Goal: Transaction & Acquisition: Purchase product/service

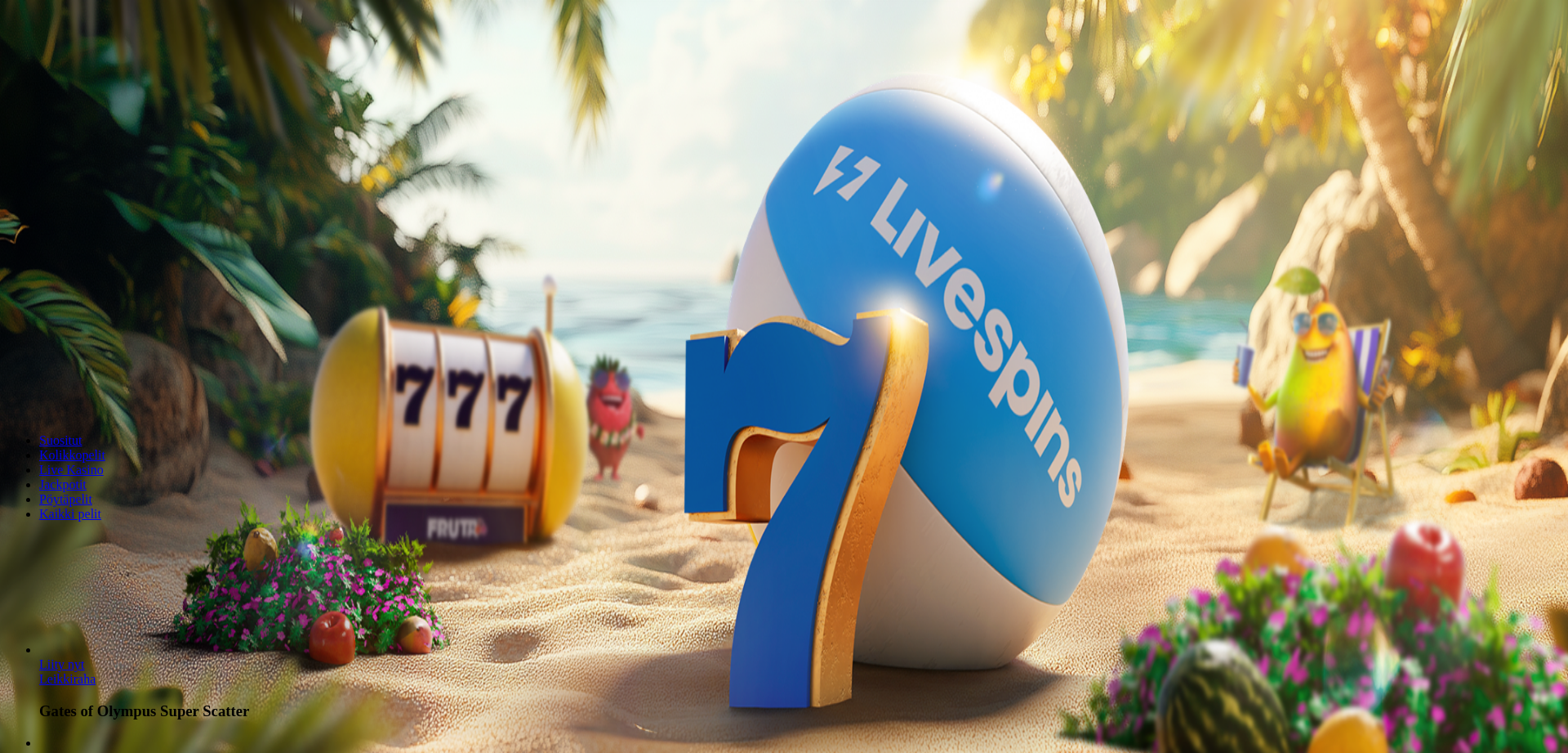
click at [87, 67] on button "Talletus € 0.00" at bounding box center [46, 60] width 80 height 17
drag, startPoint x: 263, startPoint y: 138, endPoint x: 197, endPoint y: 135, distance: 66.1
click at [122, 374] on input "***" at bounding box center [65, 382] width 116 height 16
type input "***"
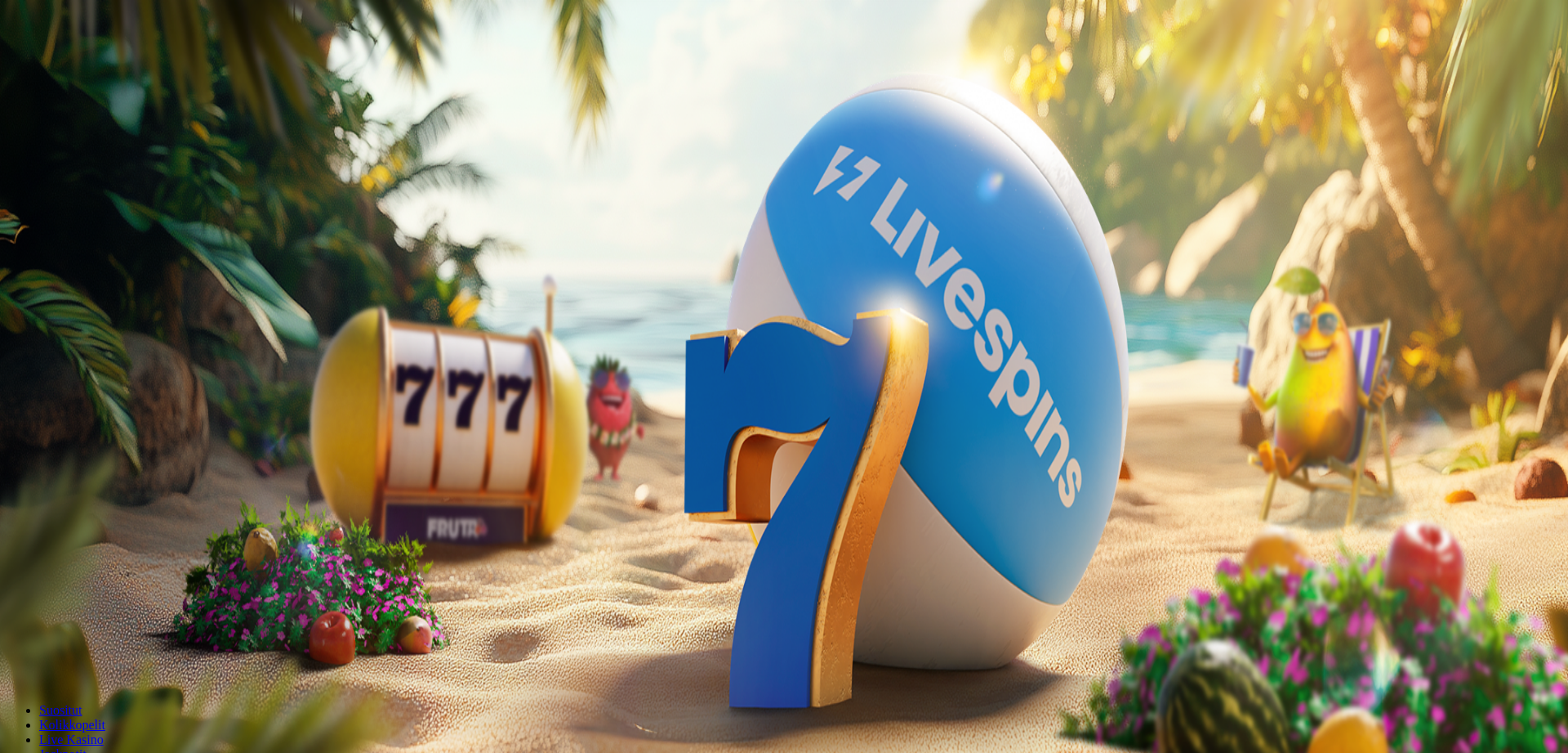
click at [111, 408] on span "TALLETA JA PELAA" at bounding box center [63, 414] width 98 height 13
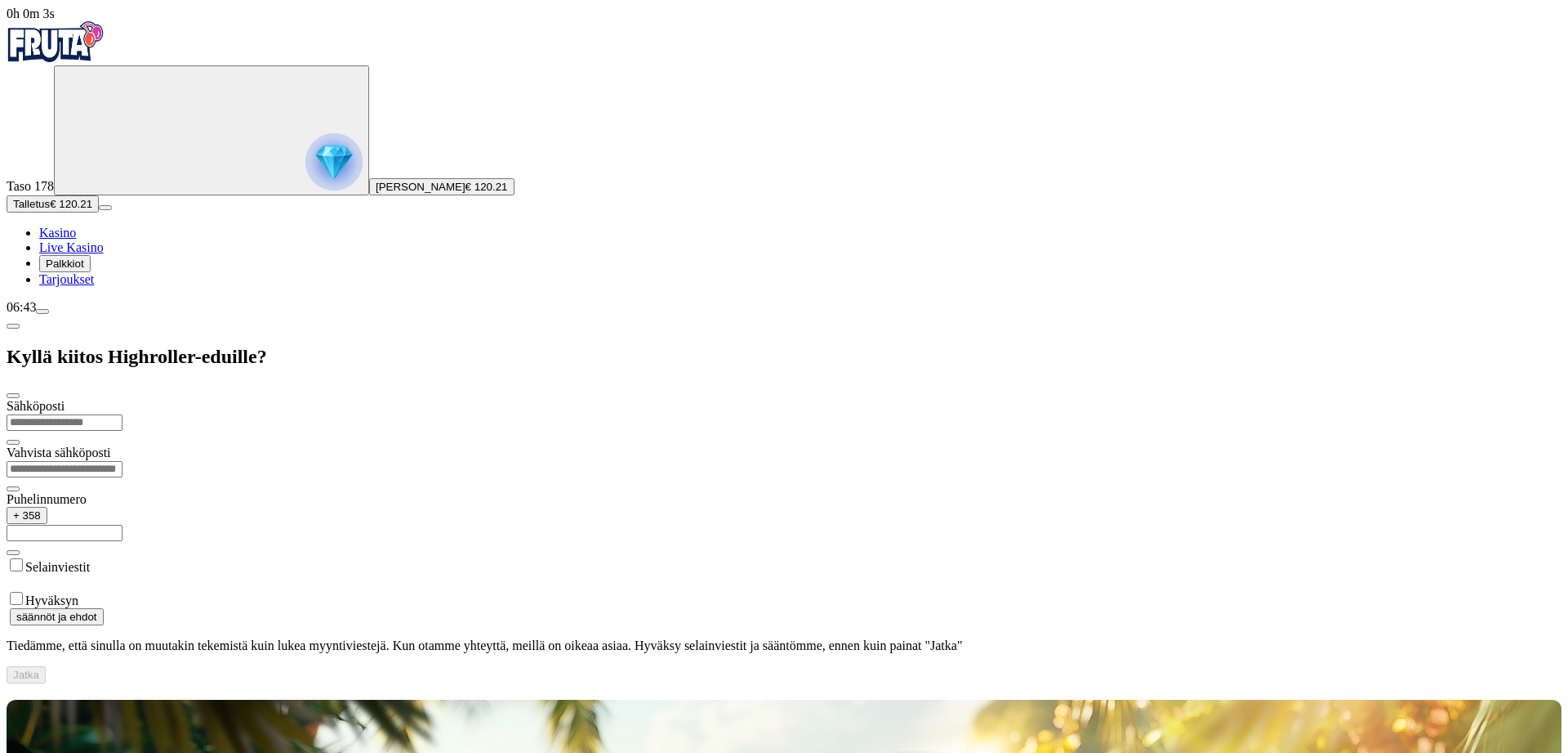
click at [76, 239] on span "Kasino" at bounding box center [58, 232] width 37 height 13
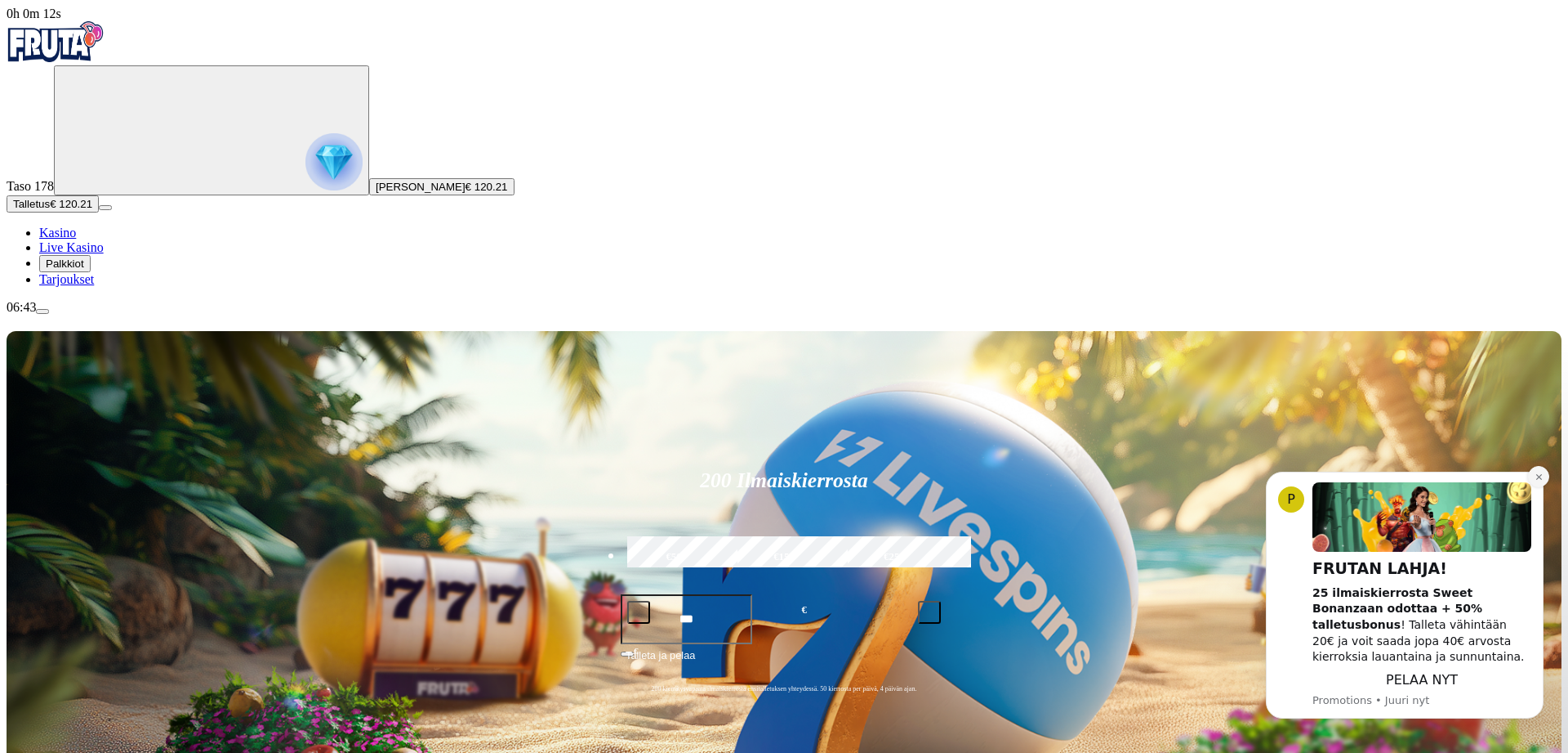
click at [1541, 478] on icon "Dismiss notification" at bounding box center [1539, 477] width 6 height 6
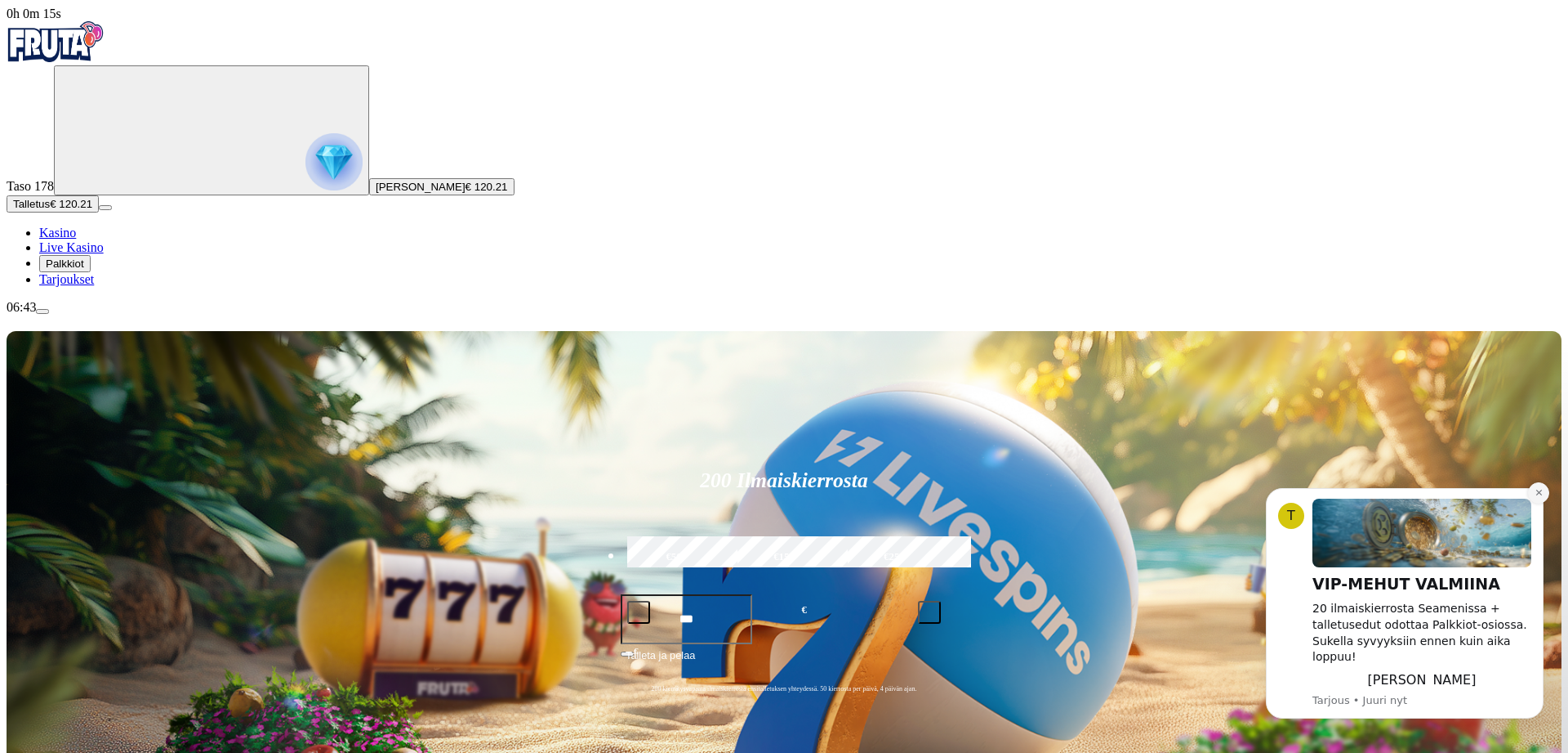
click at [1536, 497] on icon "Dismiss notification" at bounding box center [1539, 492] width 9 height 9
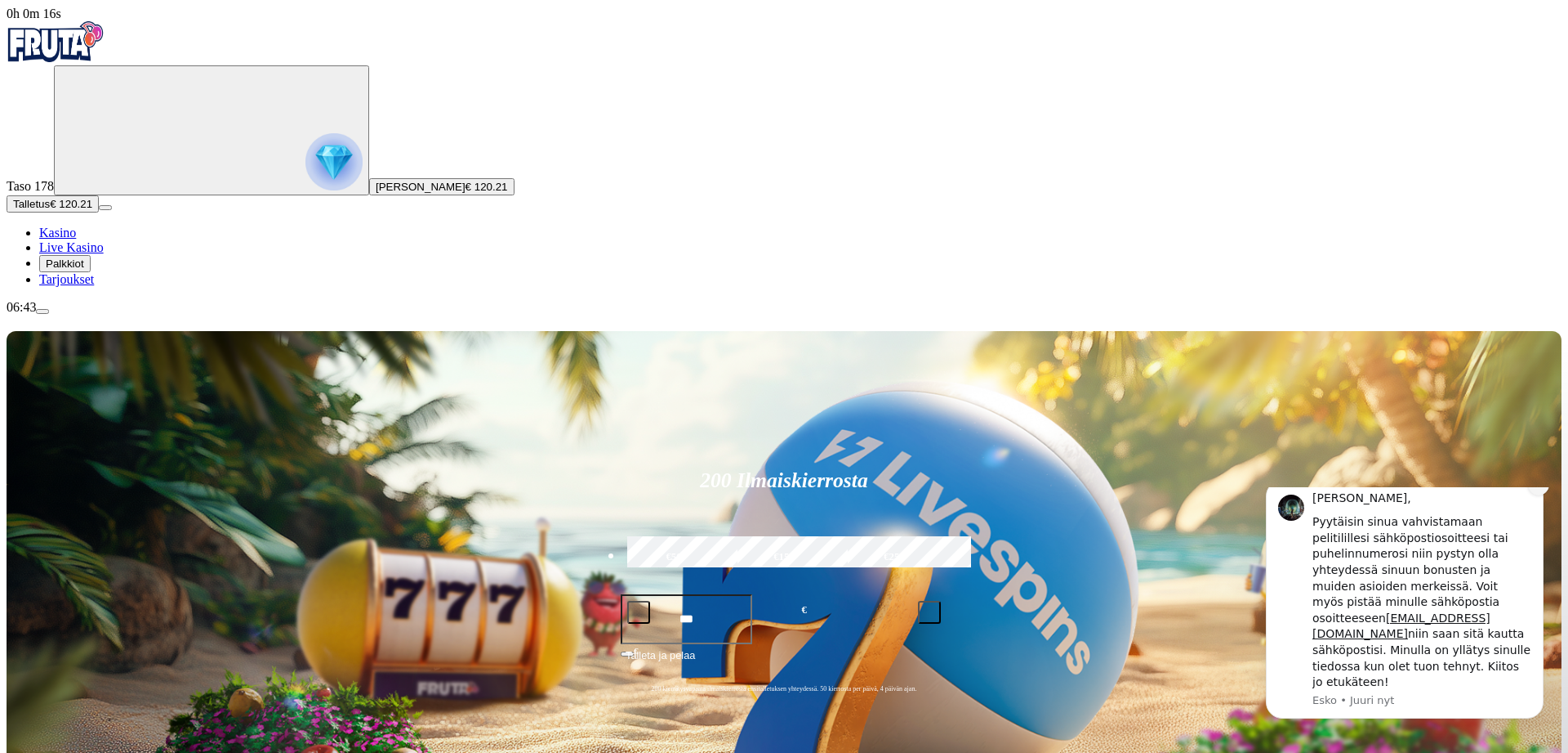
click at [1539, 489] on icon "Dismiss notification" at bounding box center [1539, 484] width 9 height 9
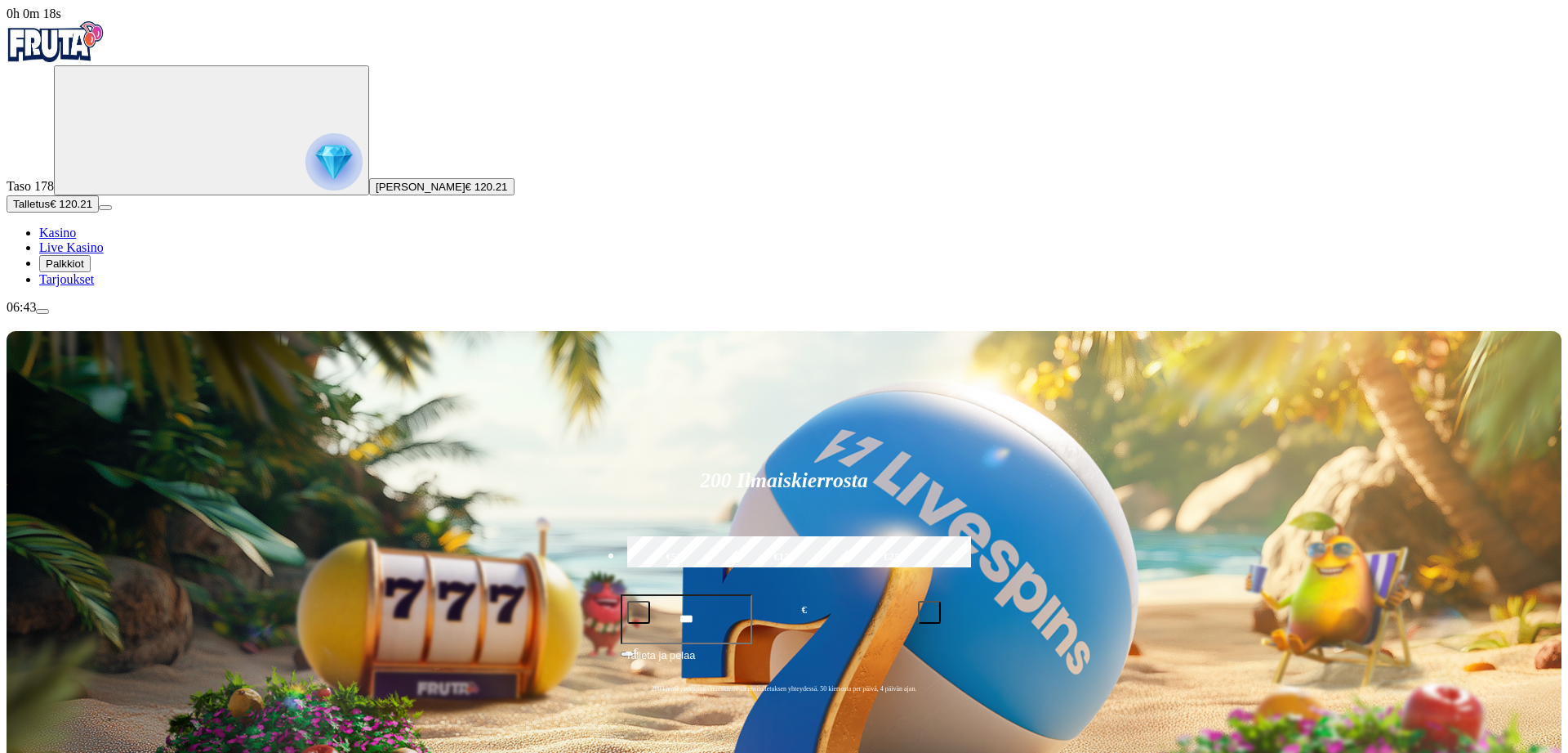
type input "*****"
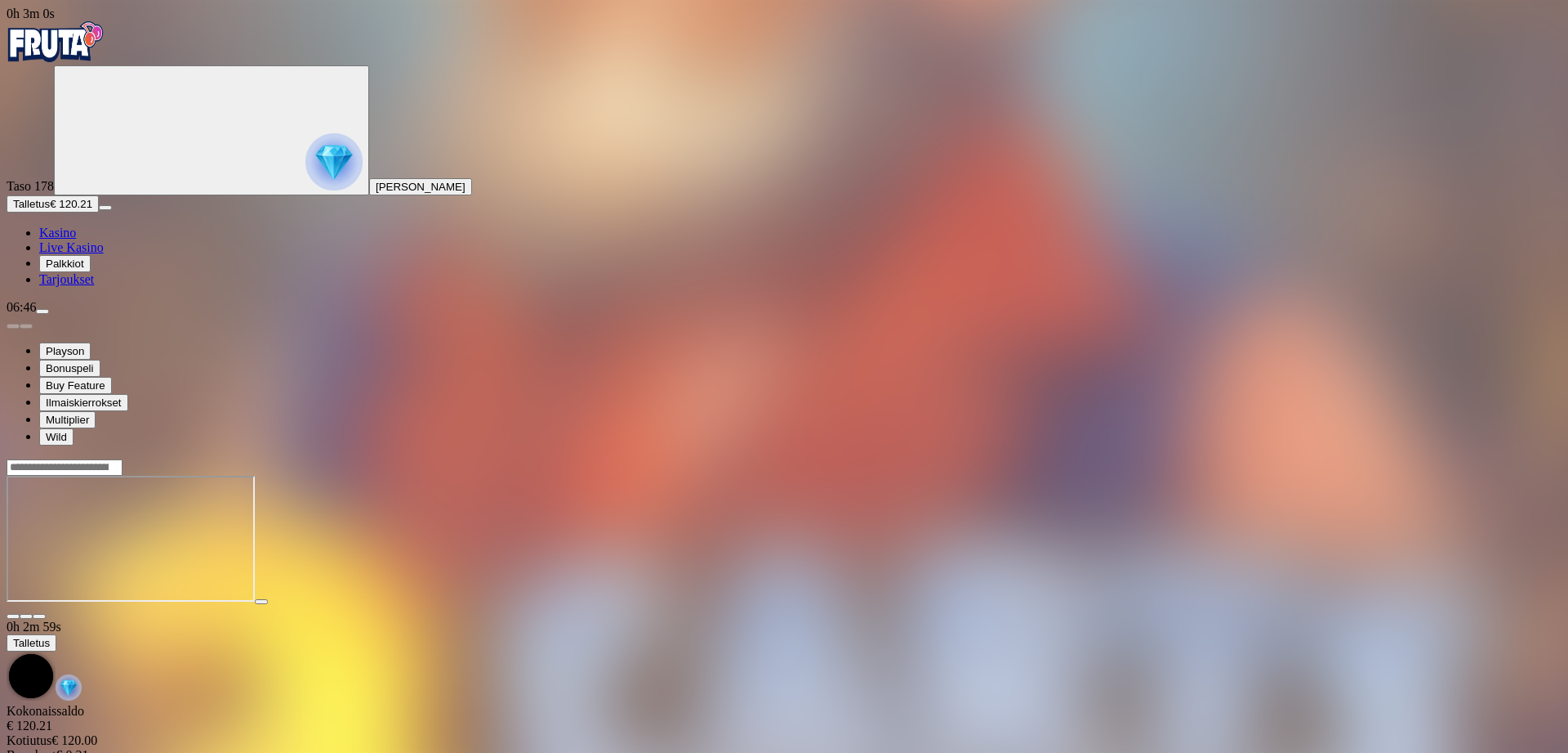
click at [13, 616] on span "close icon" at bounding box center [13, 616] width 0 height 0
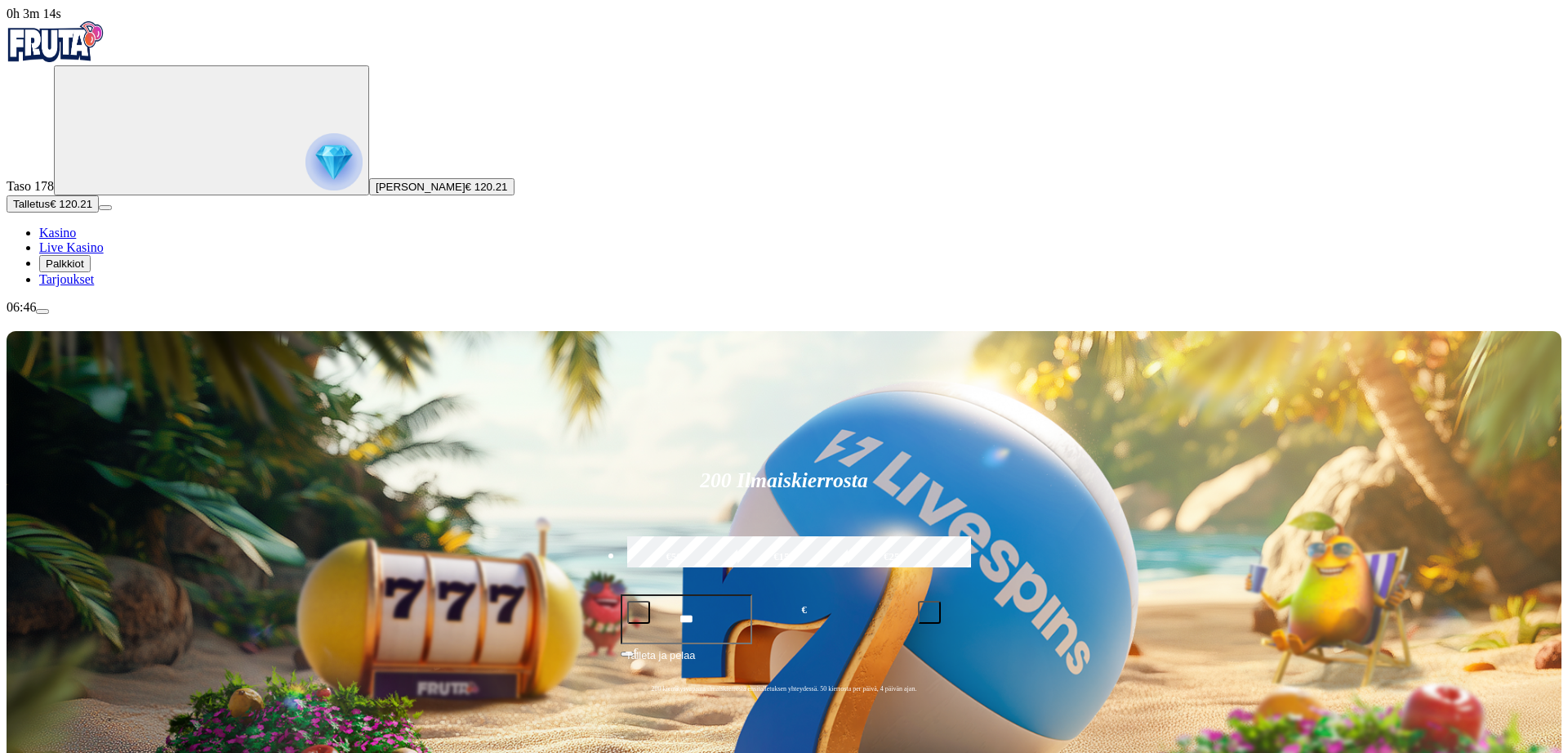
click at [695, 647] on span "Talleta ja pelaa" at bounding box center [660, 661] width 69 height 30
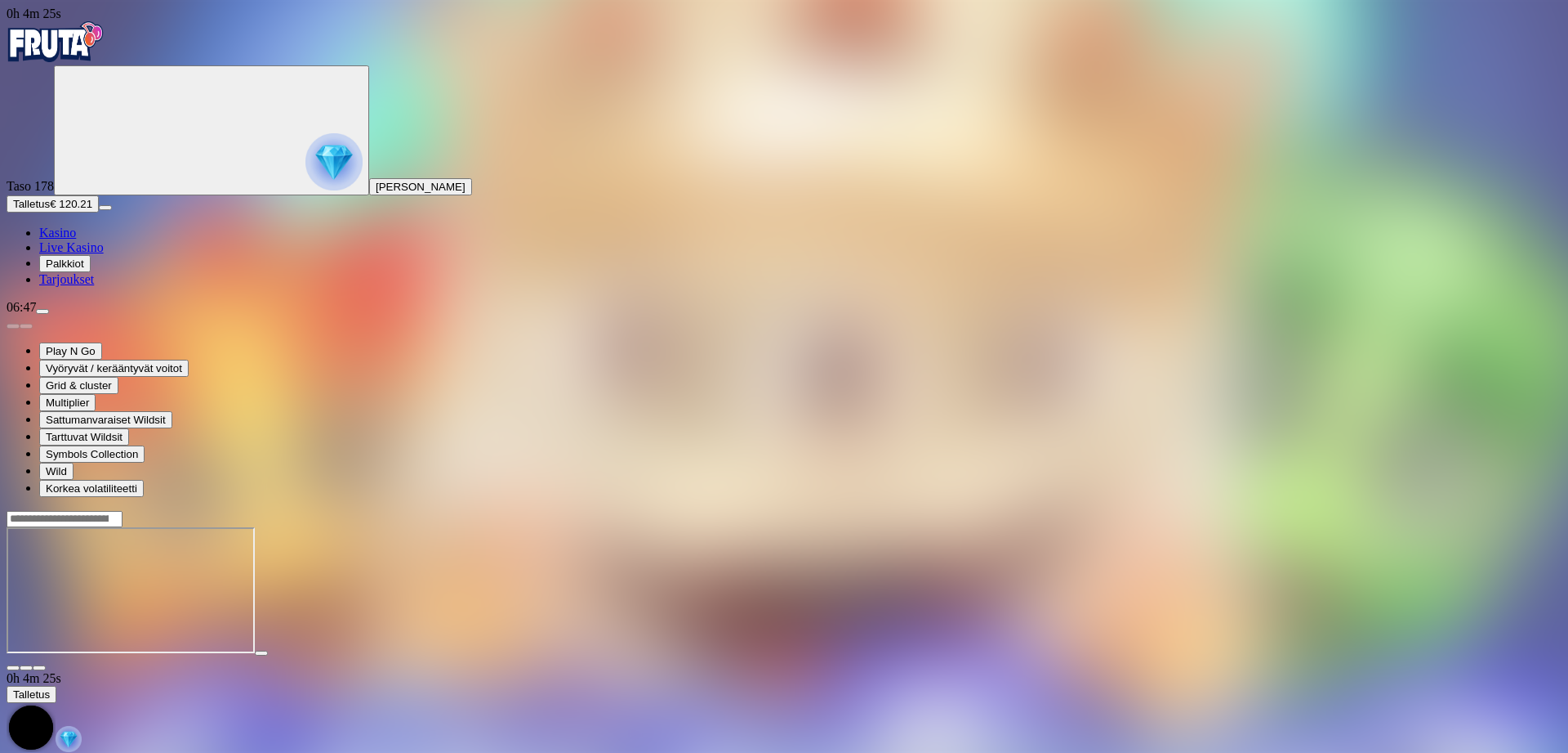
click at [13, 668] on span "close icon" at bounding box center [13, 668] width 0 height 0
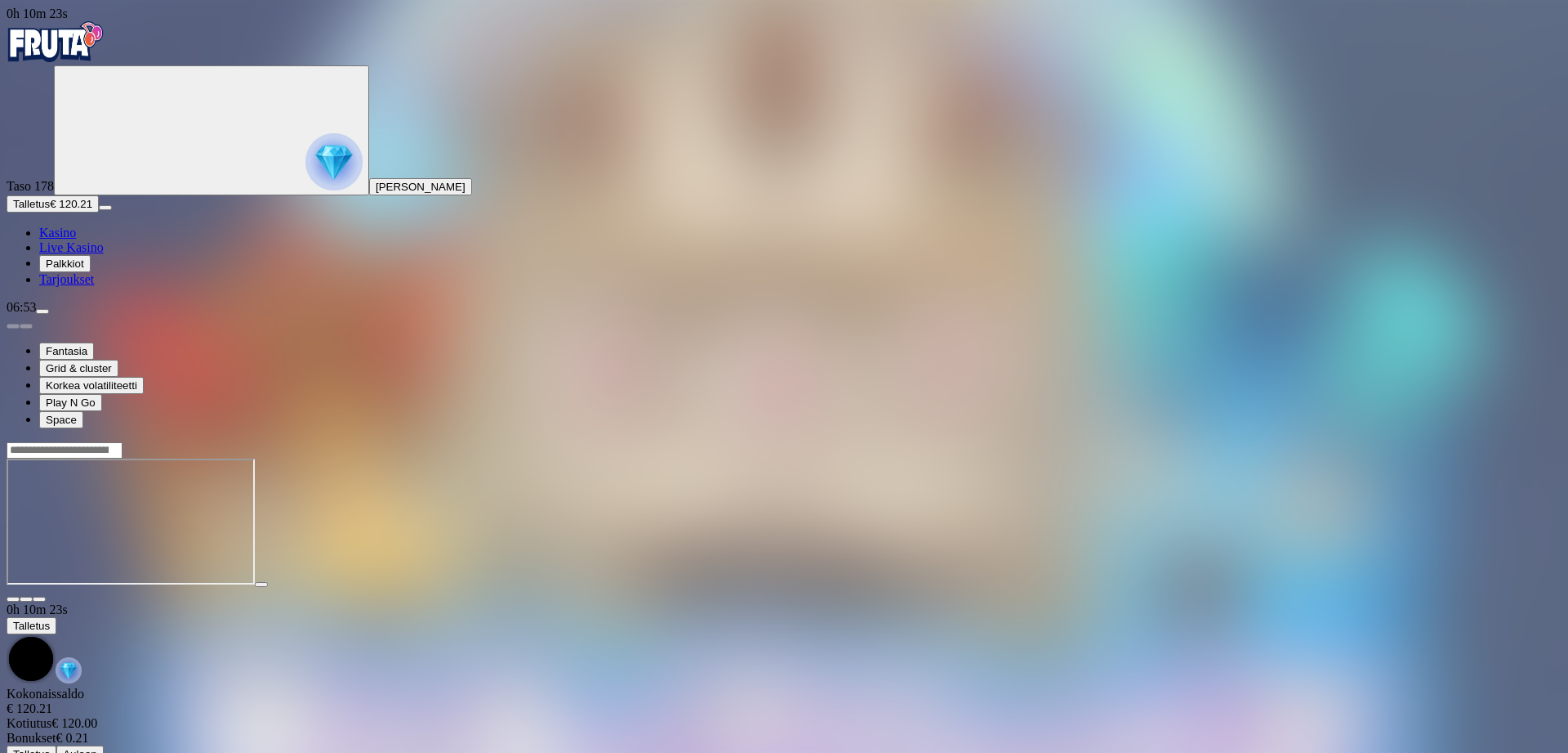
click at [13, 599] on span "close icon" at bounding box center [13, 599] width 0 height 0
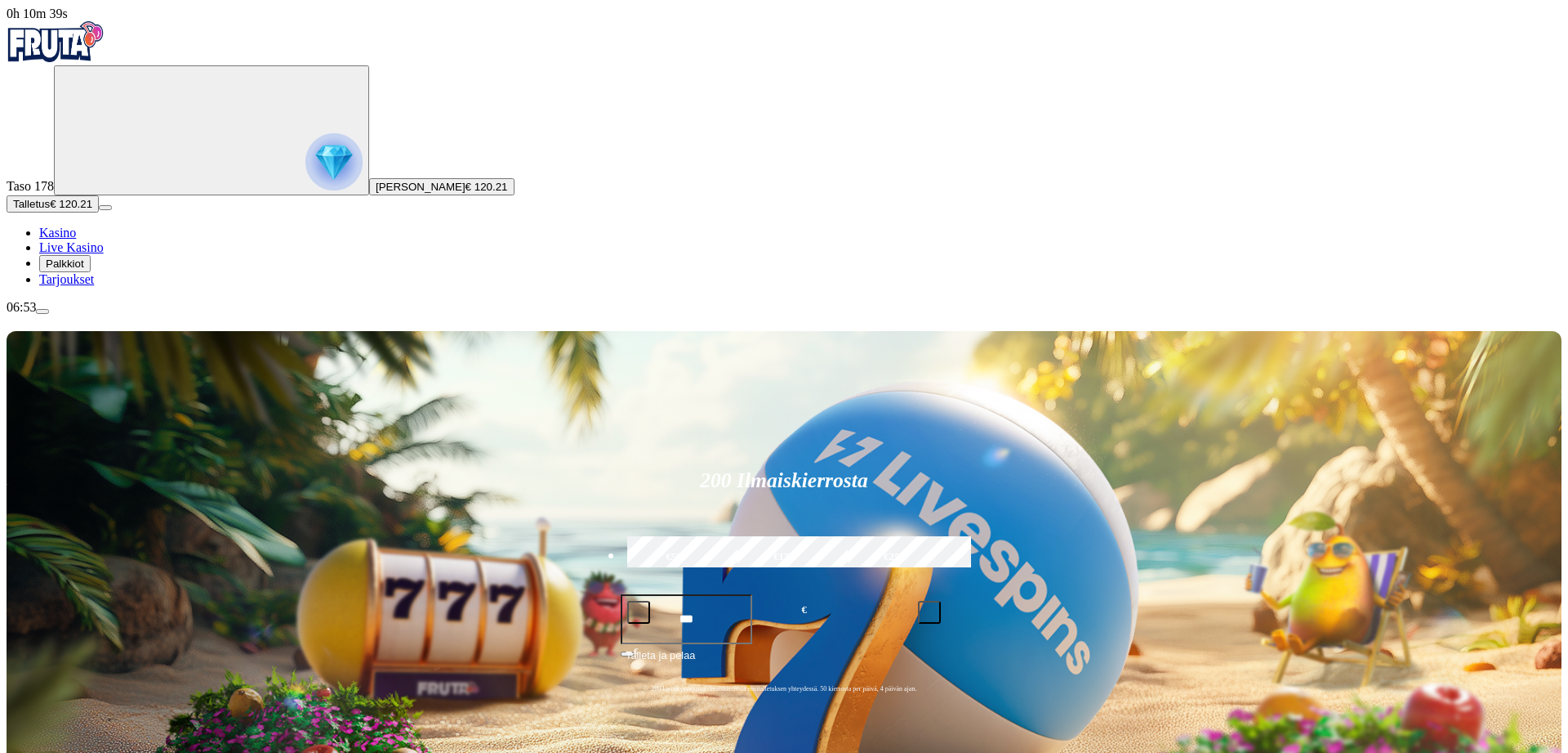
click at [695, 647] on span "Talleta ja pelaa" at bounding box center [660, 661] width 69 height 30
click at [76, 239] on span "Kasino" at bounding box center [58, 232] width 37 height 13
type input "*****"
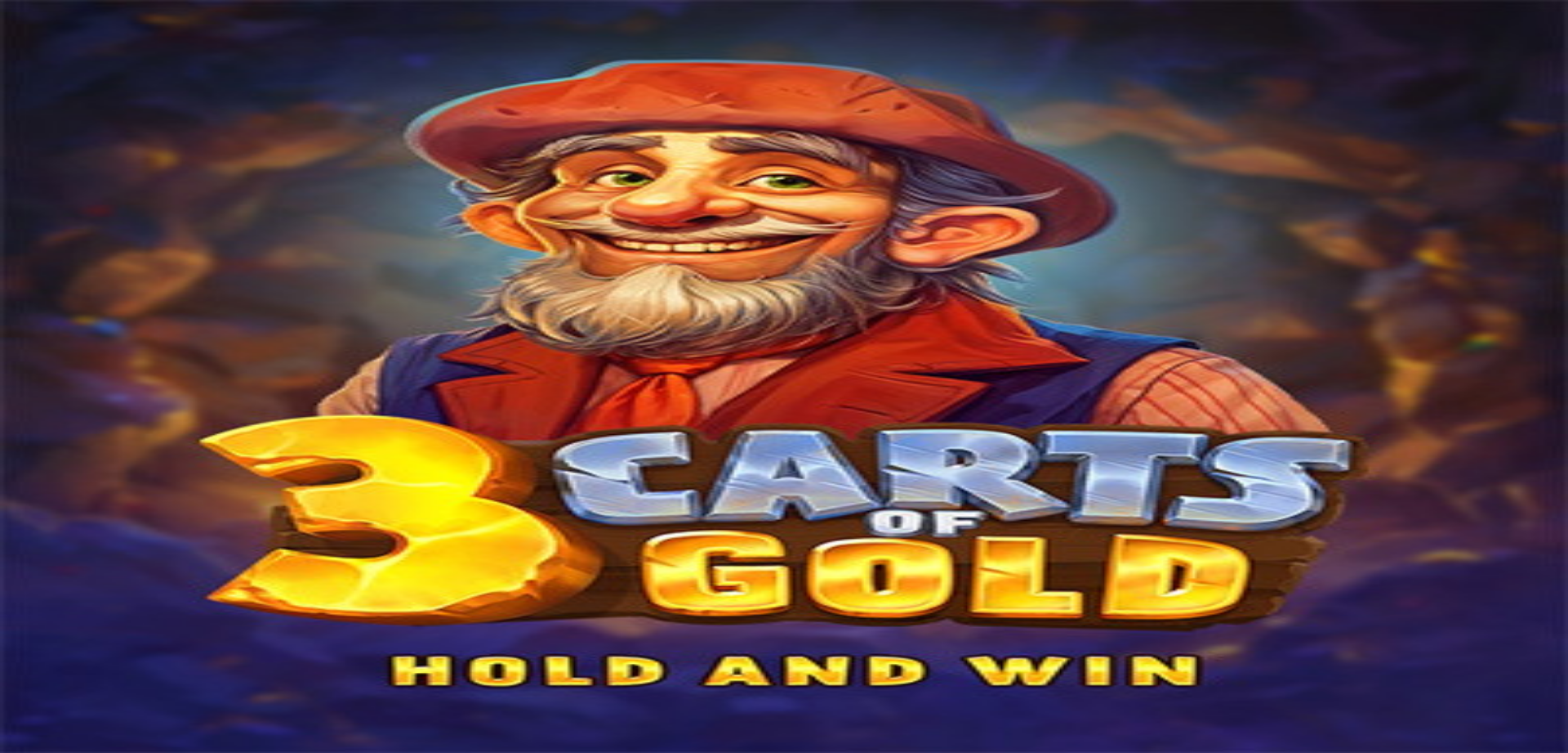
click at [13, 616] on span "close icon" at bounding box center [13, 616] width 0 height 0
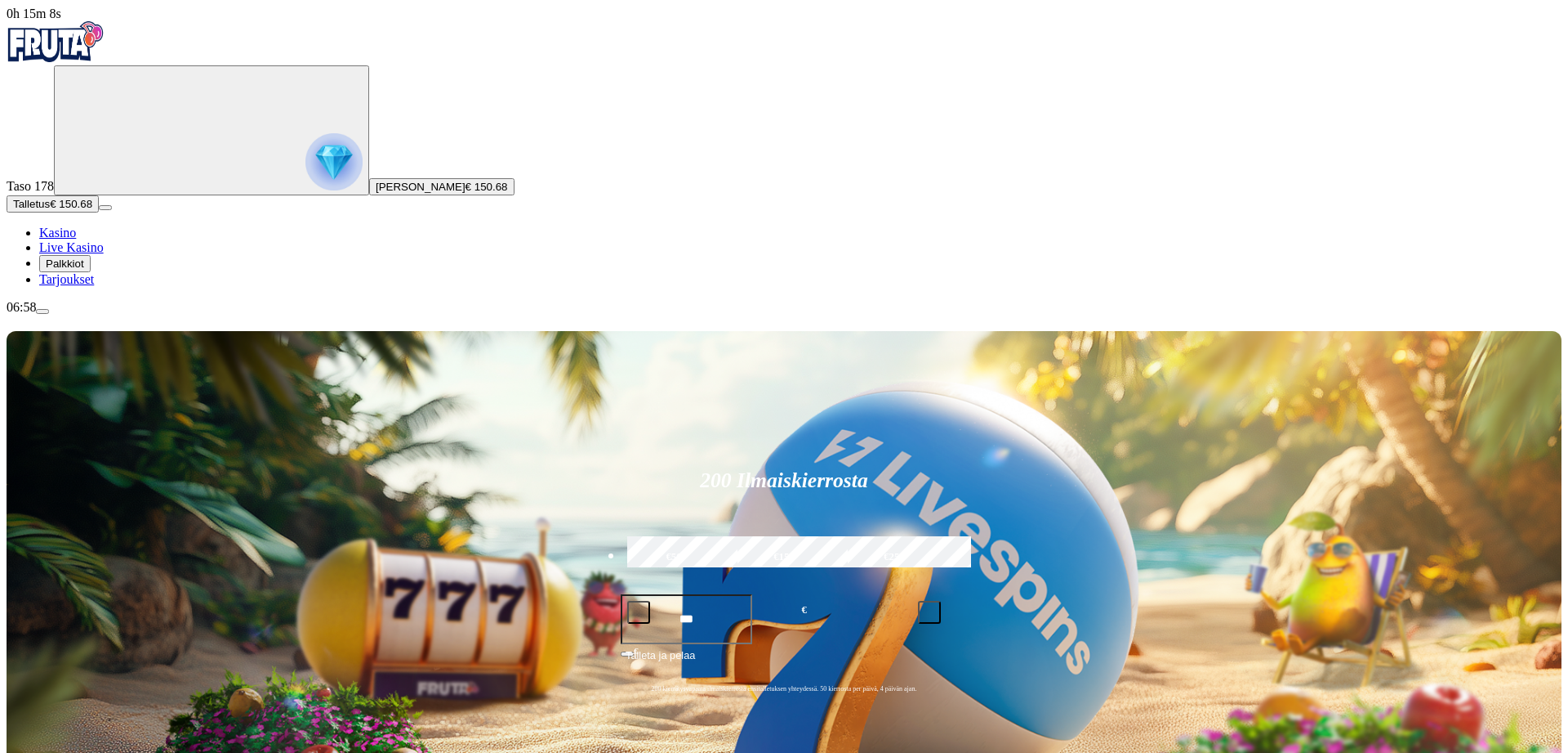
click at [695, 647] on span "Talleta ja pelaa" at bounding box center [660, 661] width 69 height 30
type input "*****"
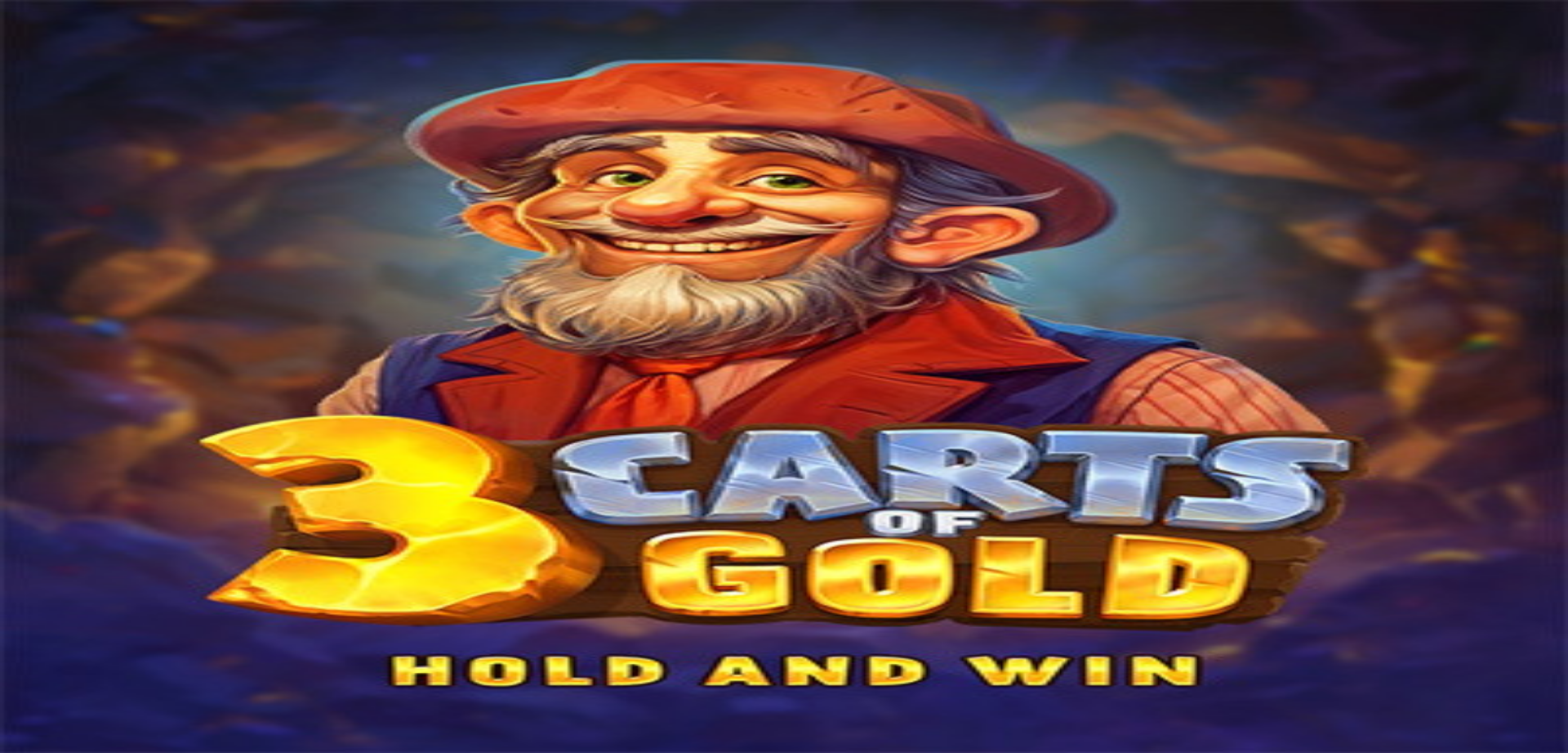
click at [13, 616] on span "close icon" at bounding box center [13, 616] width 0 height 0
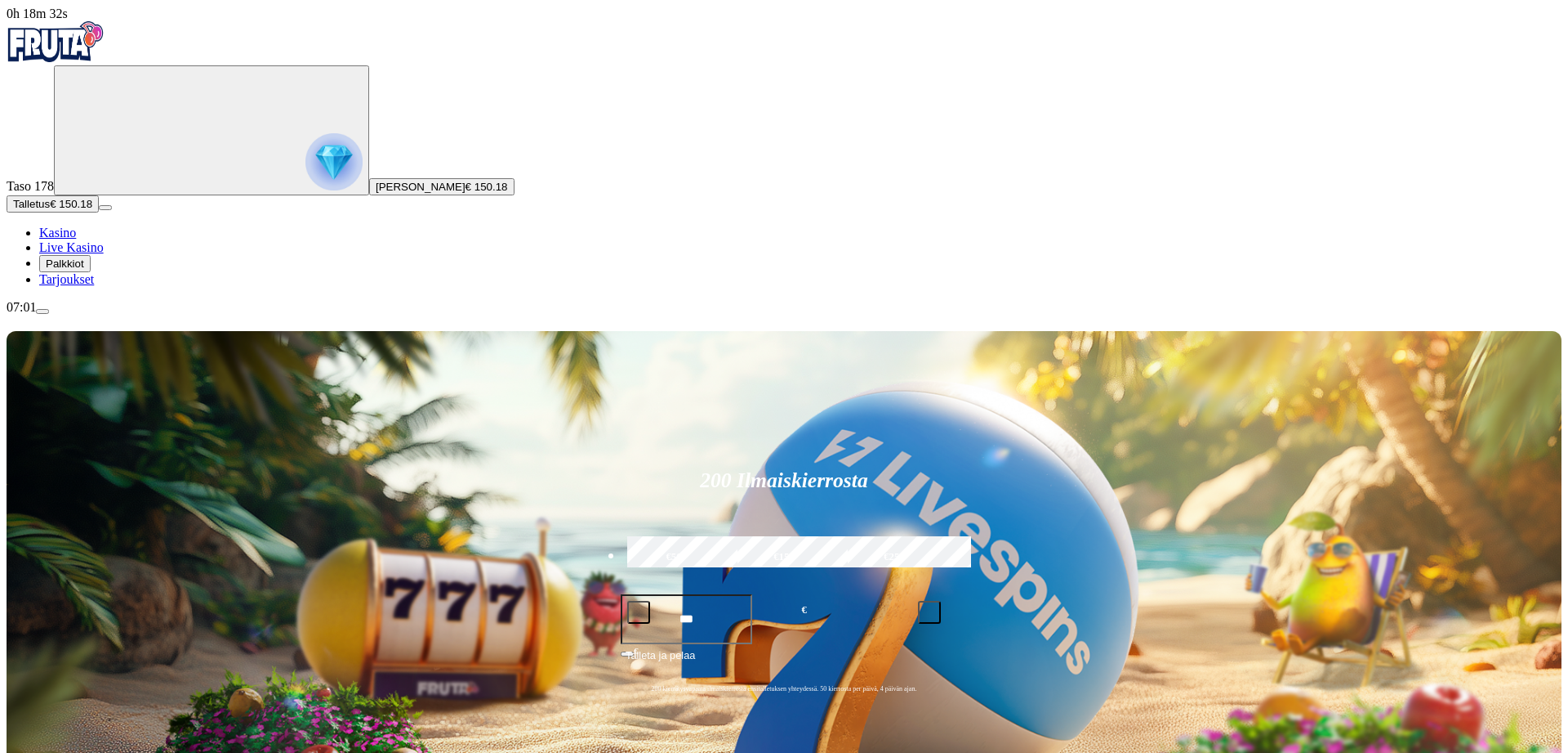
click at [76, 239] on span "Kasino" at bounding box center [58, 232] width 37 height 13
click at [42, 311] on span "menu icon" at bounding box center [42, 311] width 0 height 0
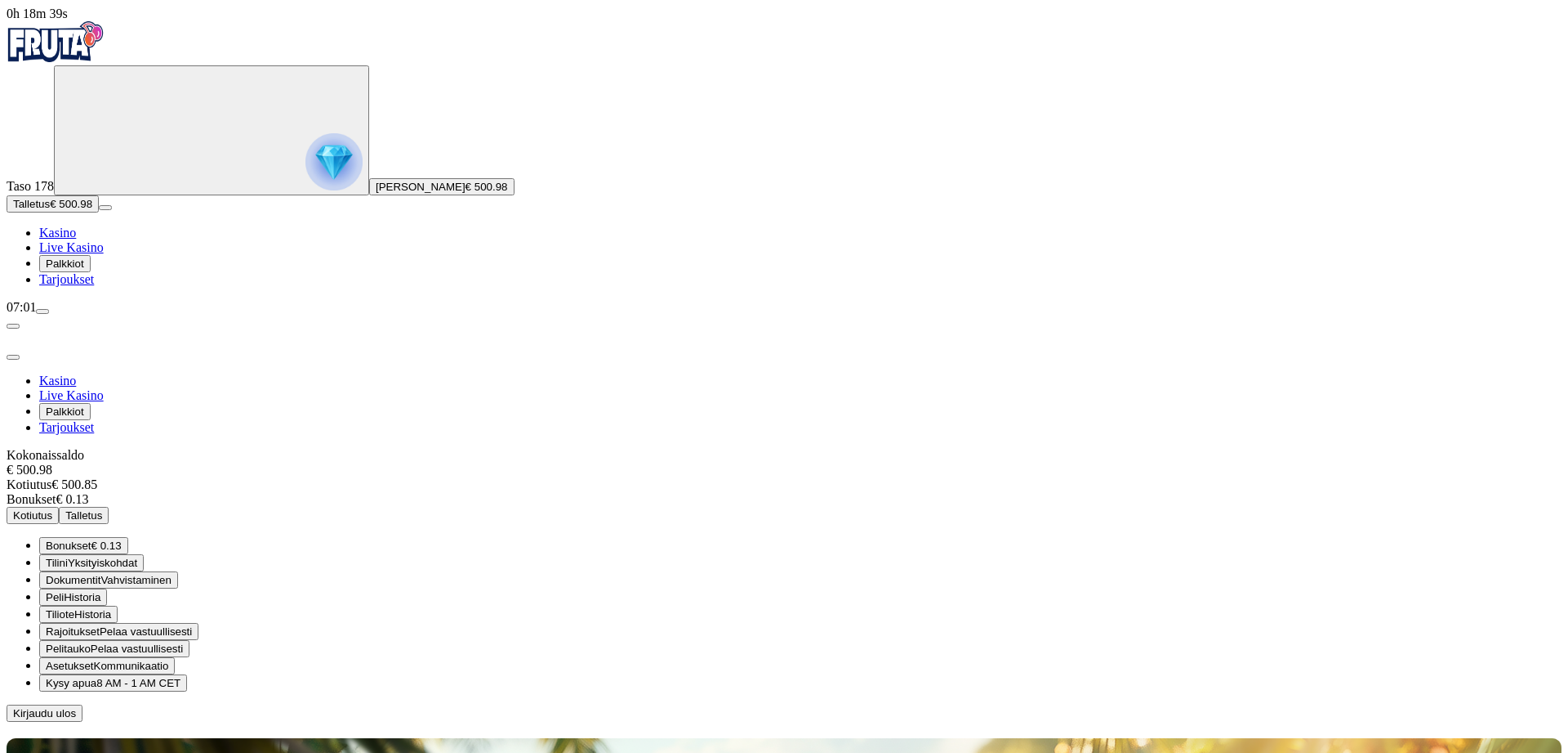
click at [121, 539] on span "€ 0.13" at bounding box center [106, 545] width 30 height 13
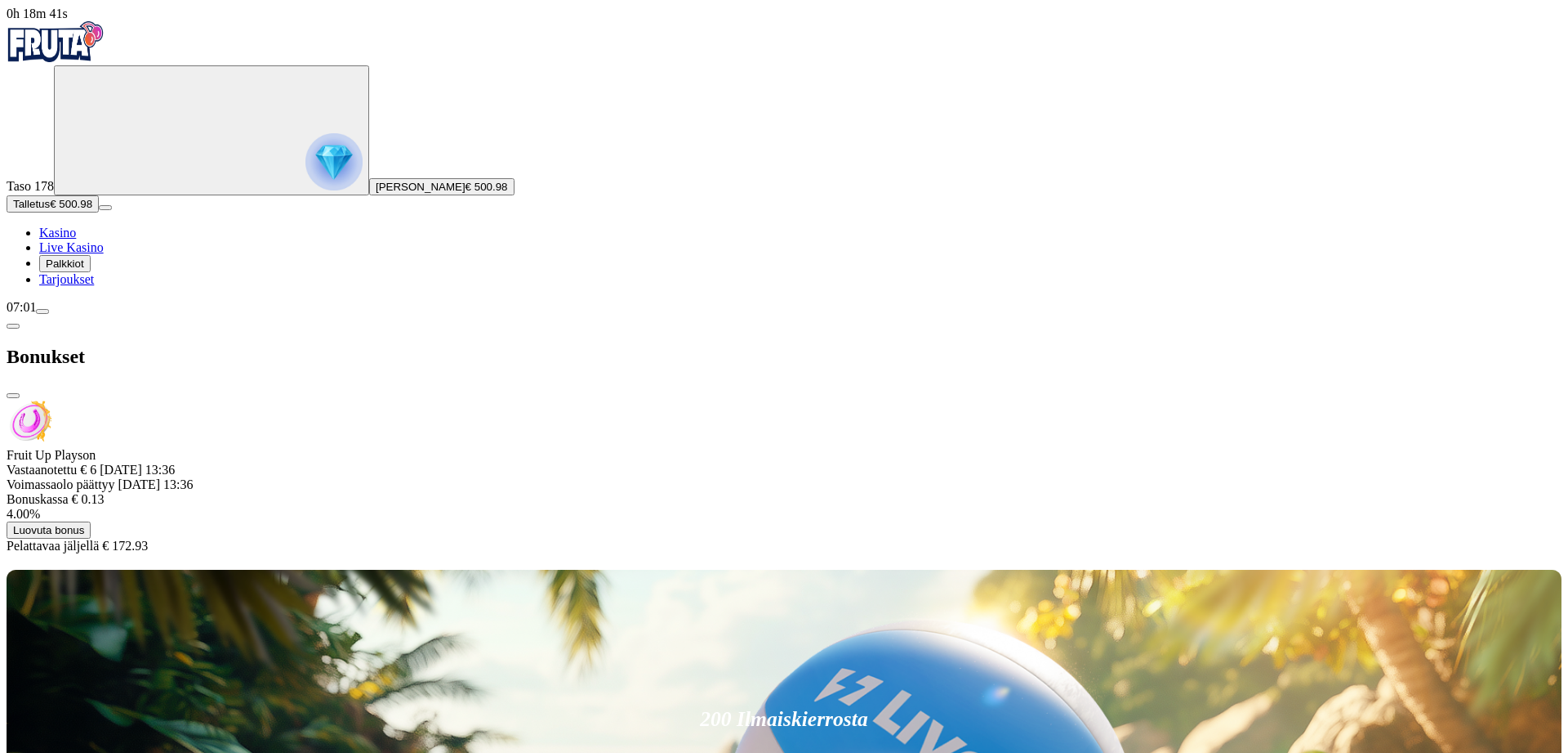
click at [84, 524] on span "Luovuta bonus" at bounding box center [49, 529] width 71 height 13
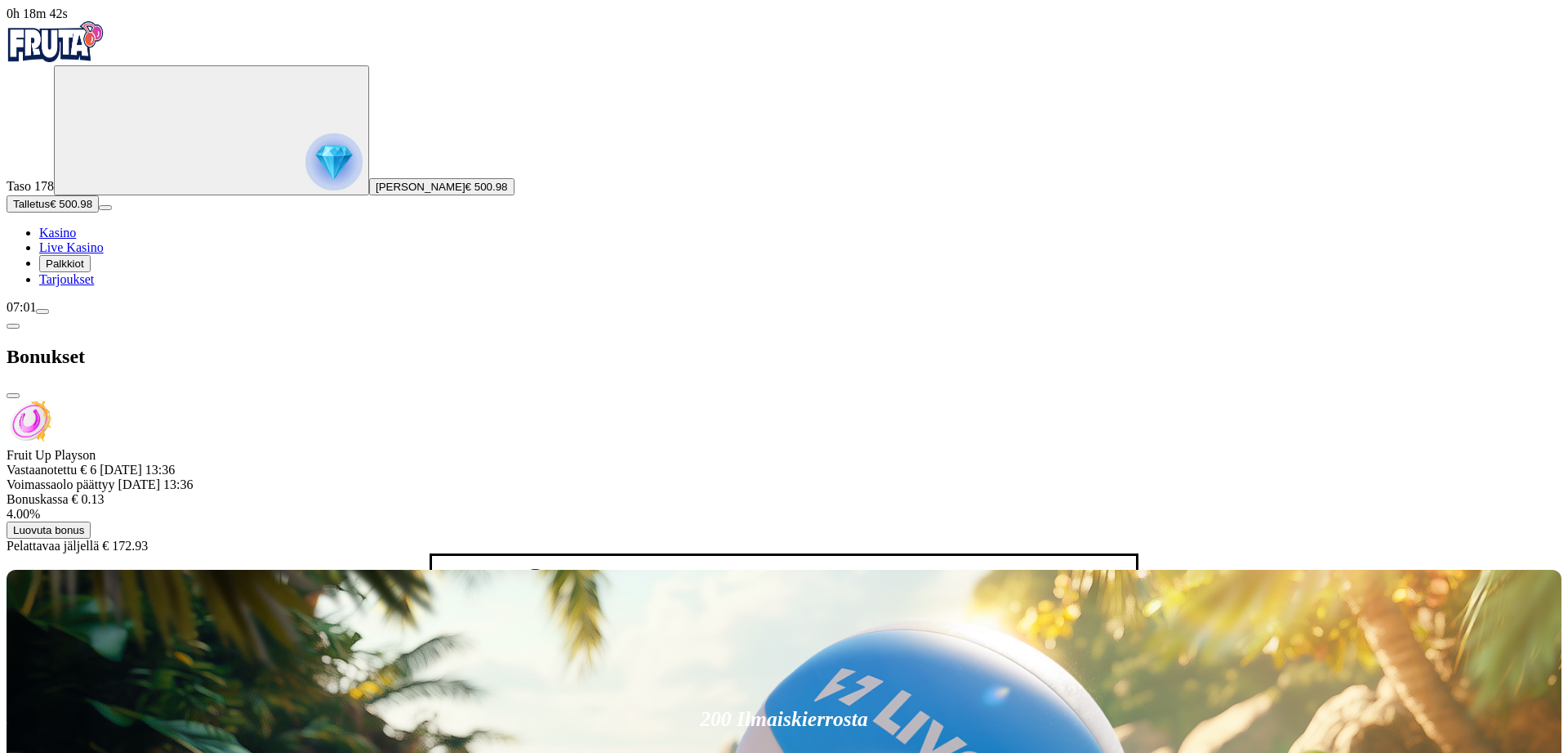
click at [512, 639] on button "Luovuta bonus" at bounding box center [553, 648] width 84 height 17
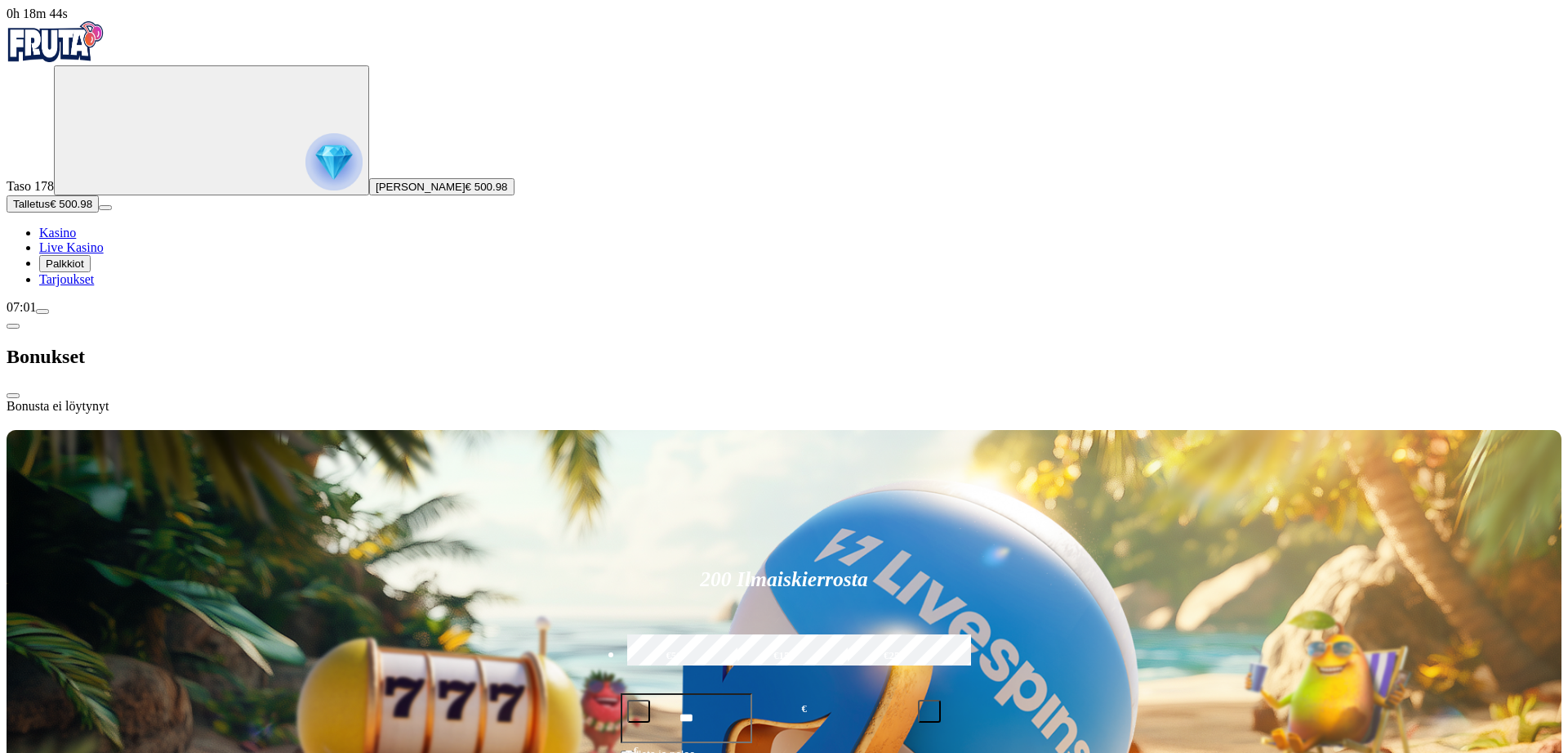
click at [13, 326] on span "chevron-left icon" at bounding box center [13, 326] width 0 height 0
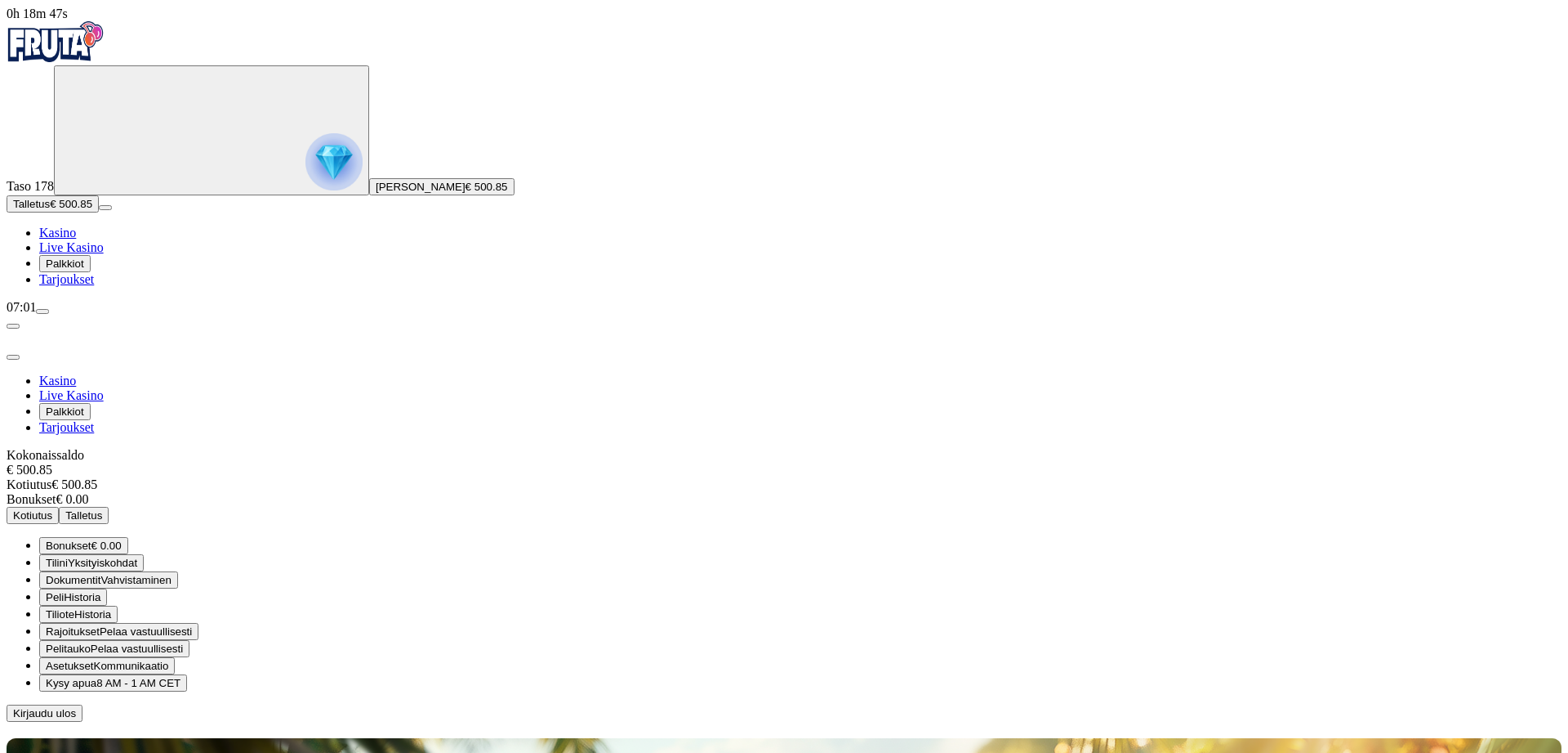
click at [52, 509] on span "Kotiutus" at bounding box center [33, 515] width 40 height 13
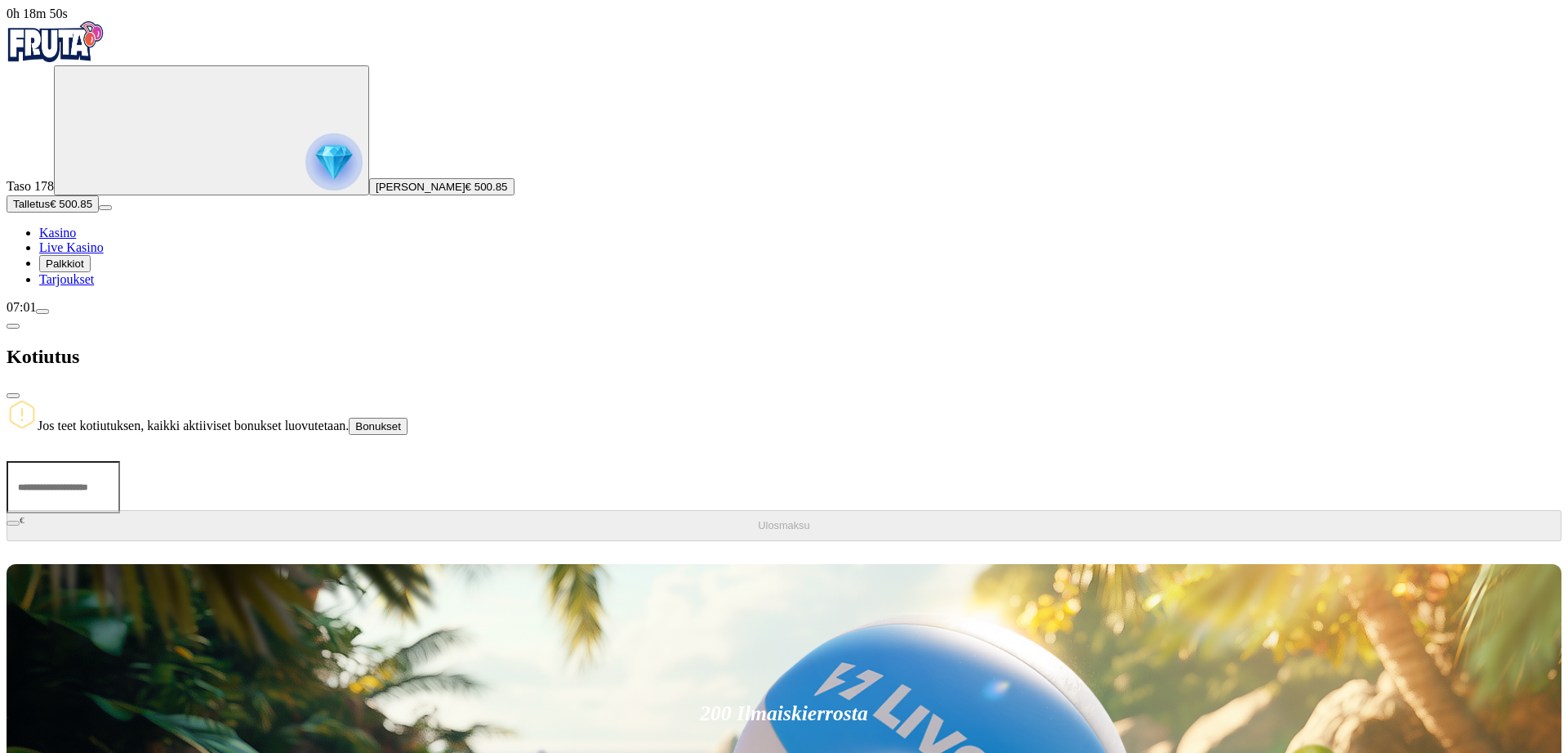
click at [401, 420] on span "Bonukset" at bounding box center [378, 426] width 45 height 13
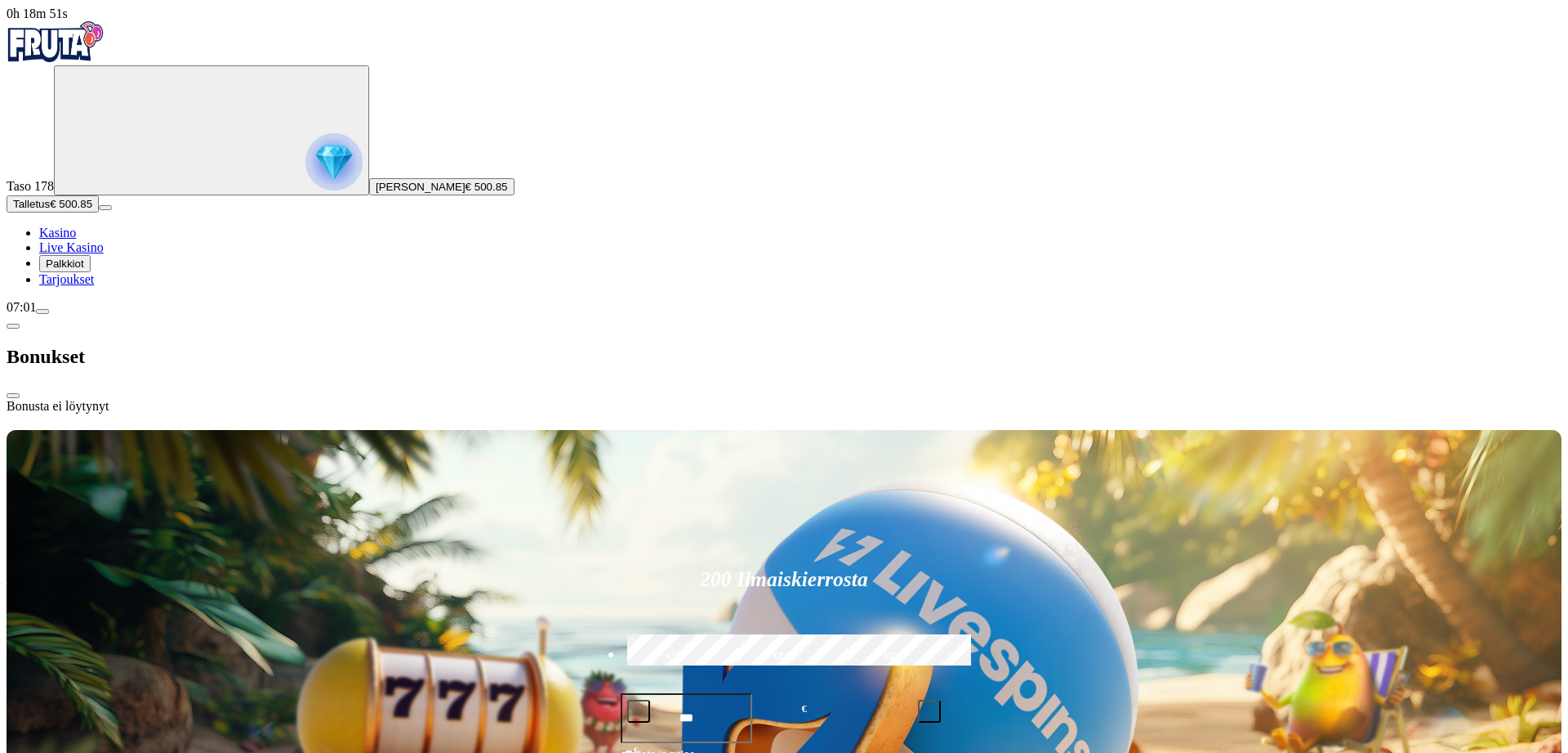
click at [13, 326] on span "chevron-left icon" at bounding box center [13, 326] width 0 height 0
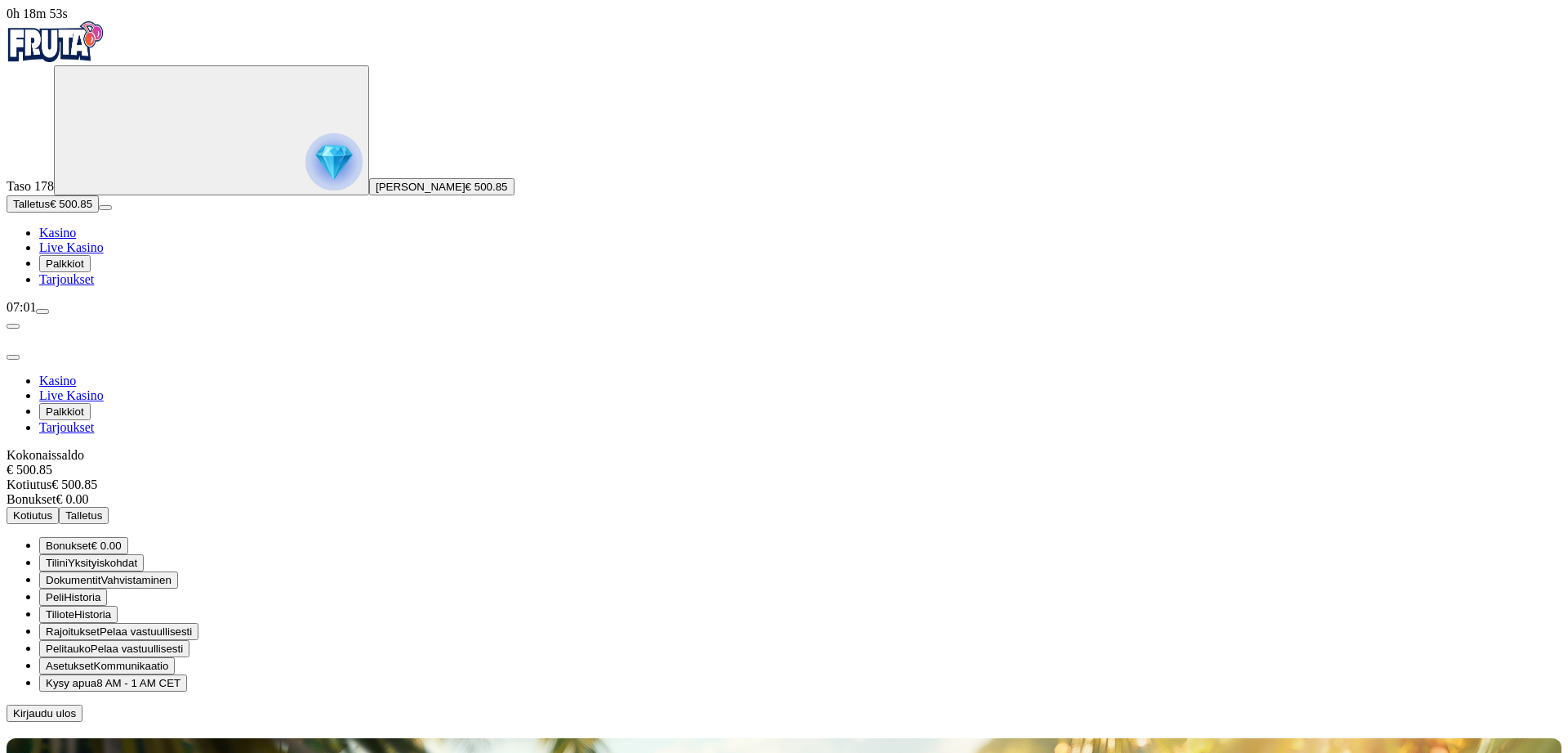
click at [52, 509] on span "Kotiutus" at bounding box center [33, 515] width 40 height 13
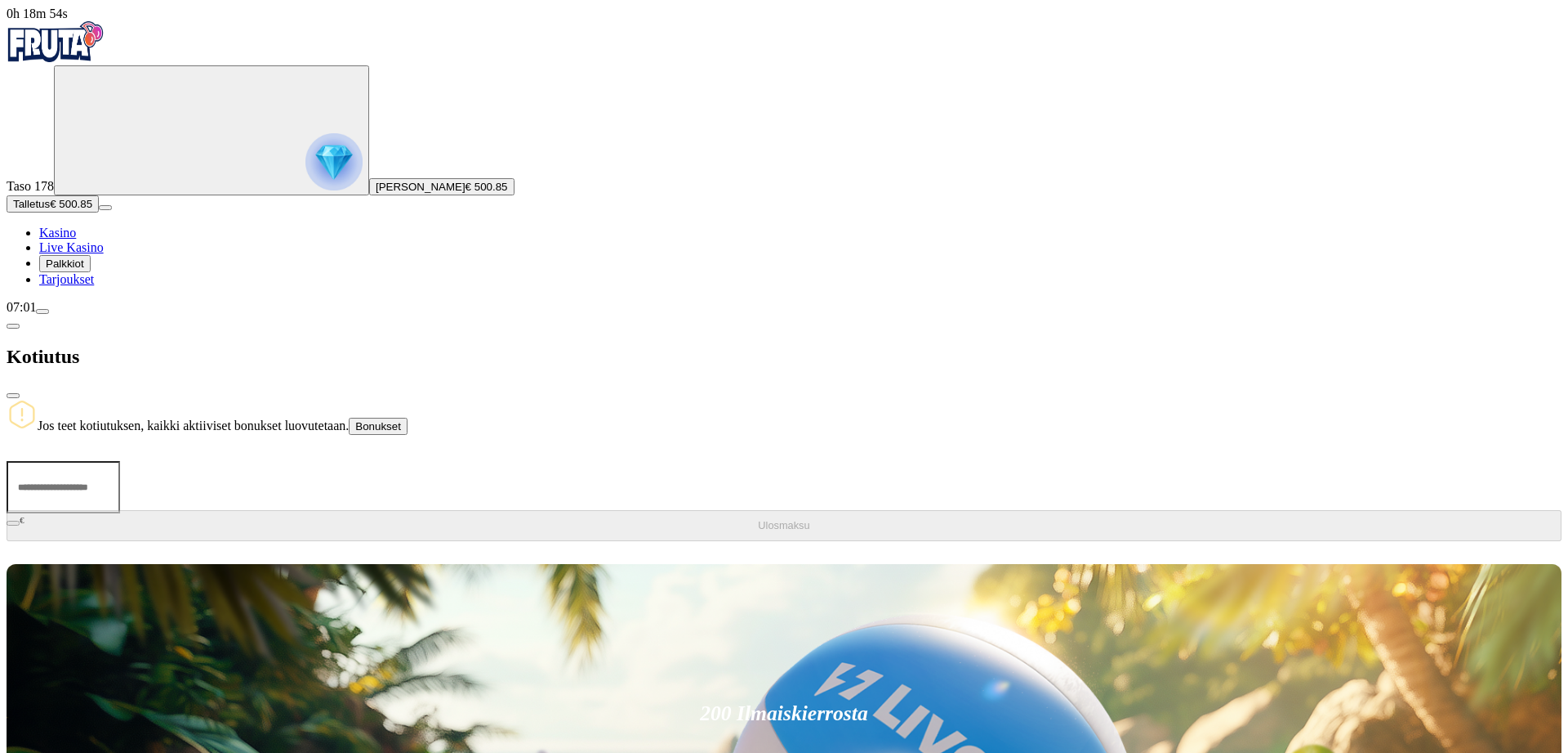
click at [120, 461] on input "number" at bounding box center [64, 487] width 114 height 52
type input "******"
click at [758, 519] on span "Ulosmaksu" at bounding box center [784, 524] width 51 height 13
click at [13, 326] on span "chevron-left icon" at bounding box center [13, 326] width 0 height 0
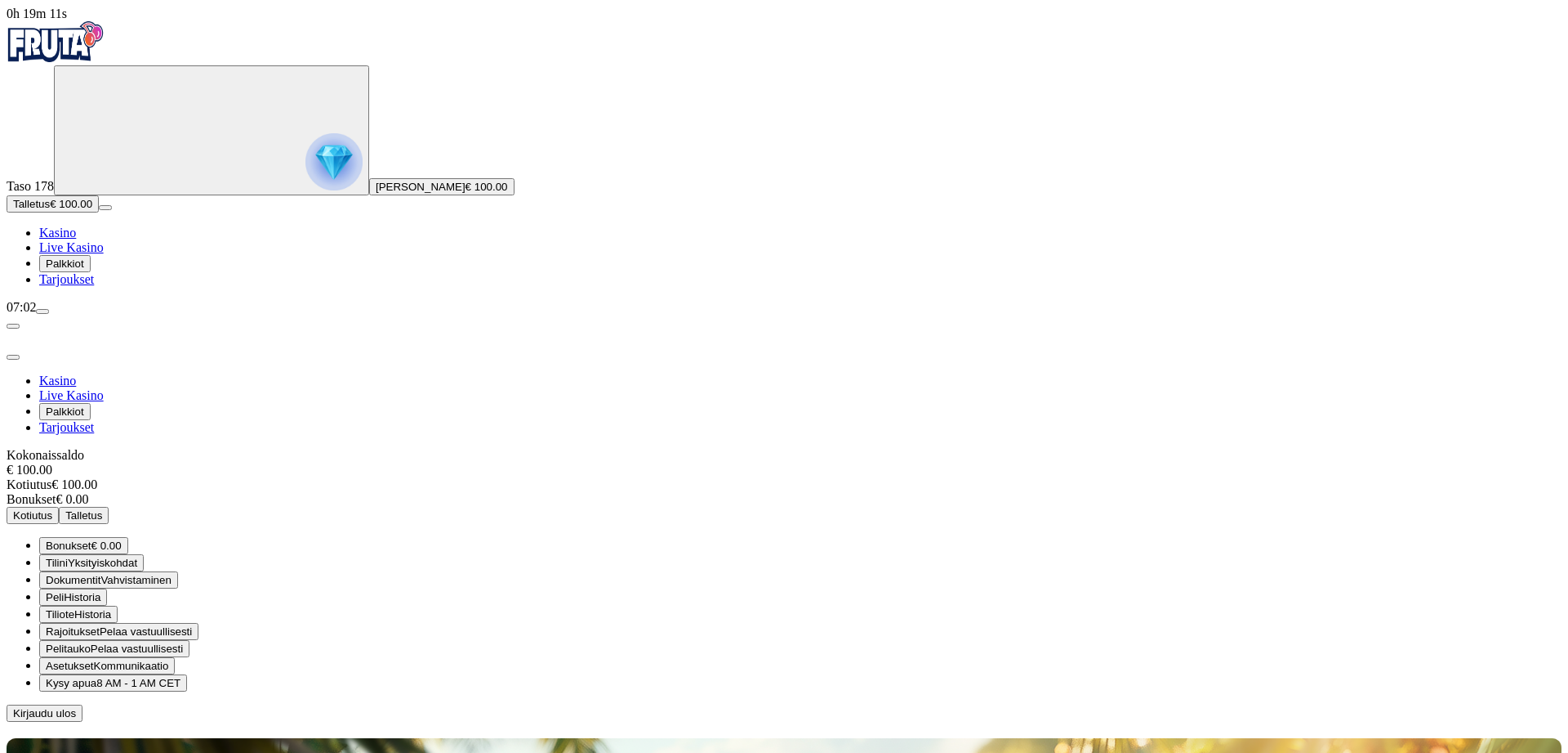
click at [13, 357] on span "close icon" at bounding box center [13, 357] width 0 height 0
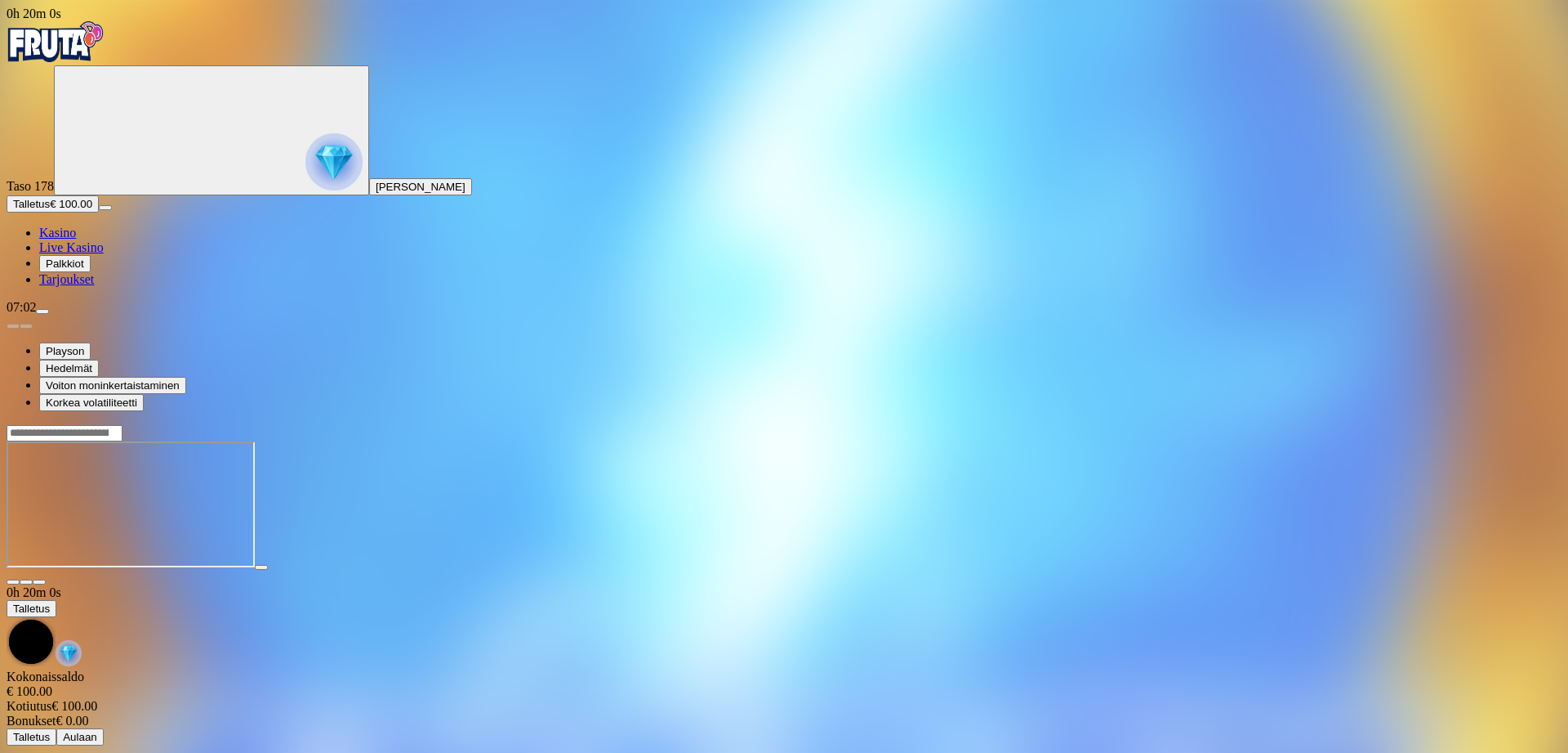
click at [13, 582] on span "close icon" at bounding box center [13, 582] width 0 height 0
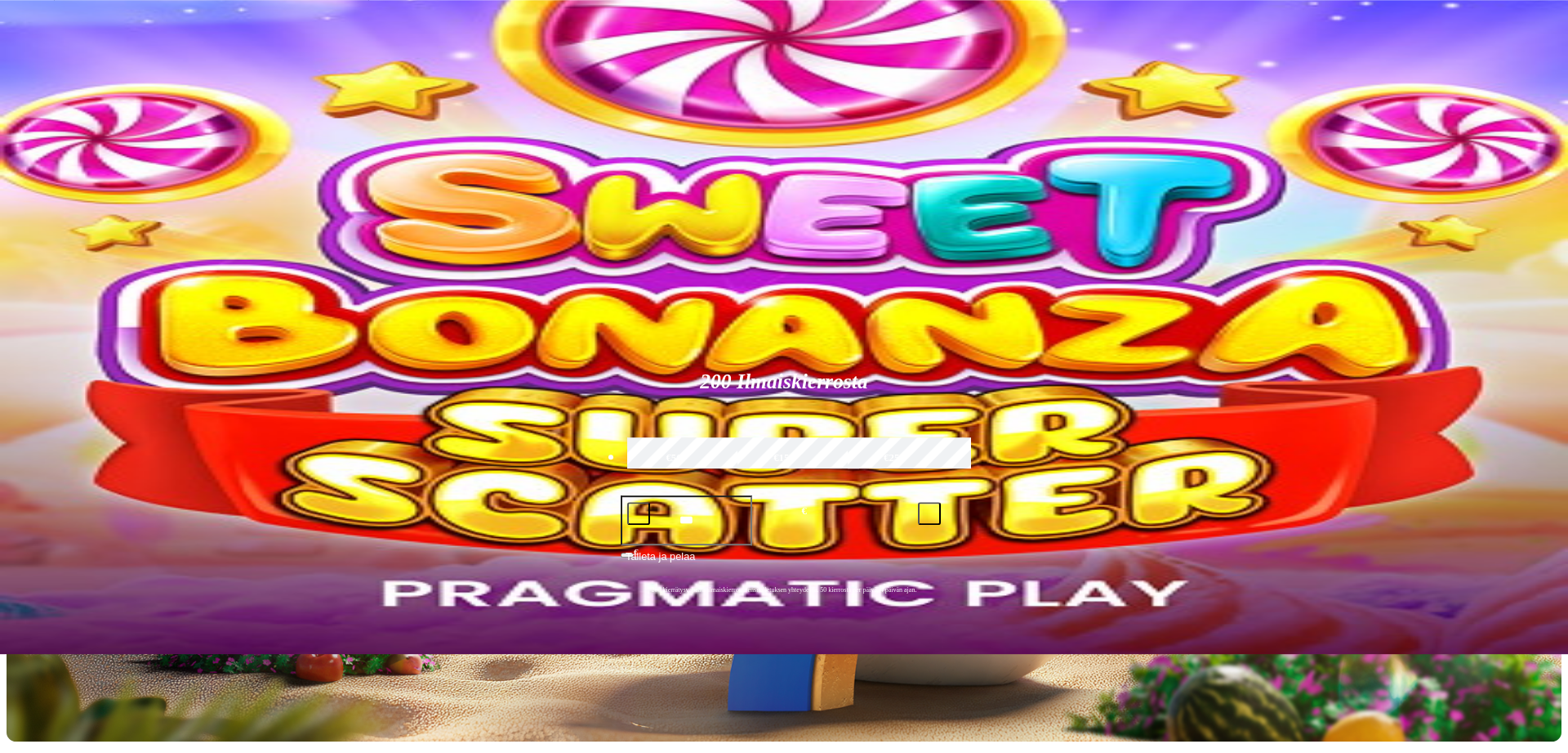
scroll to position [83, 0]
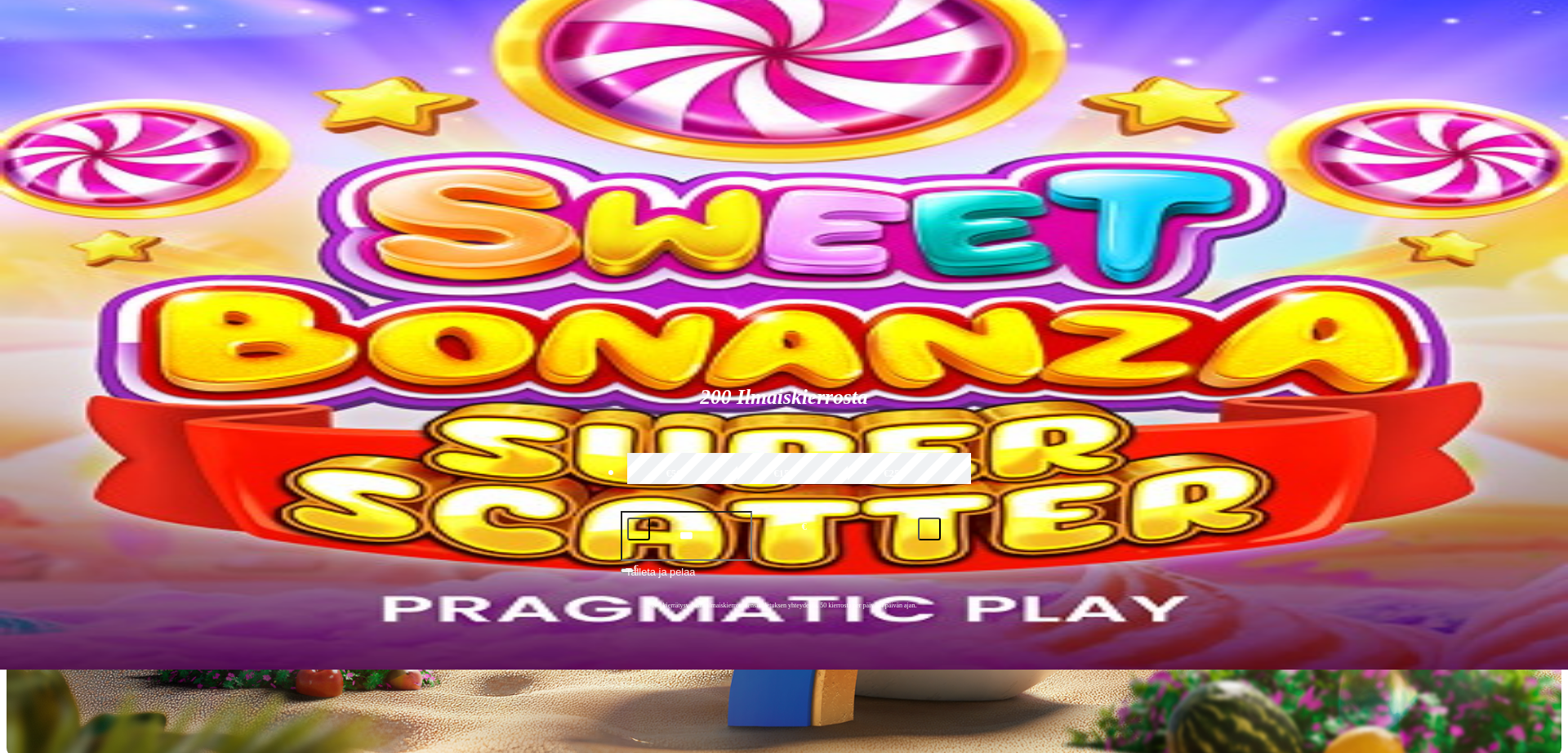
drag, startPoint x: 1151, startPoint y: 382, endPoint x: 1063, endPoint y: 383, distance: 88.0
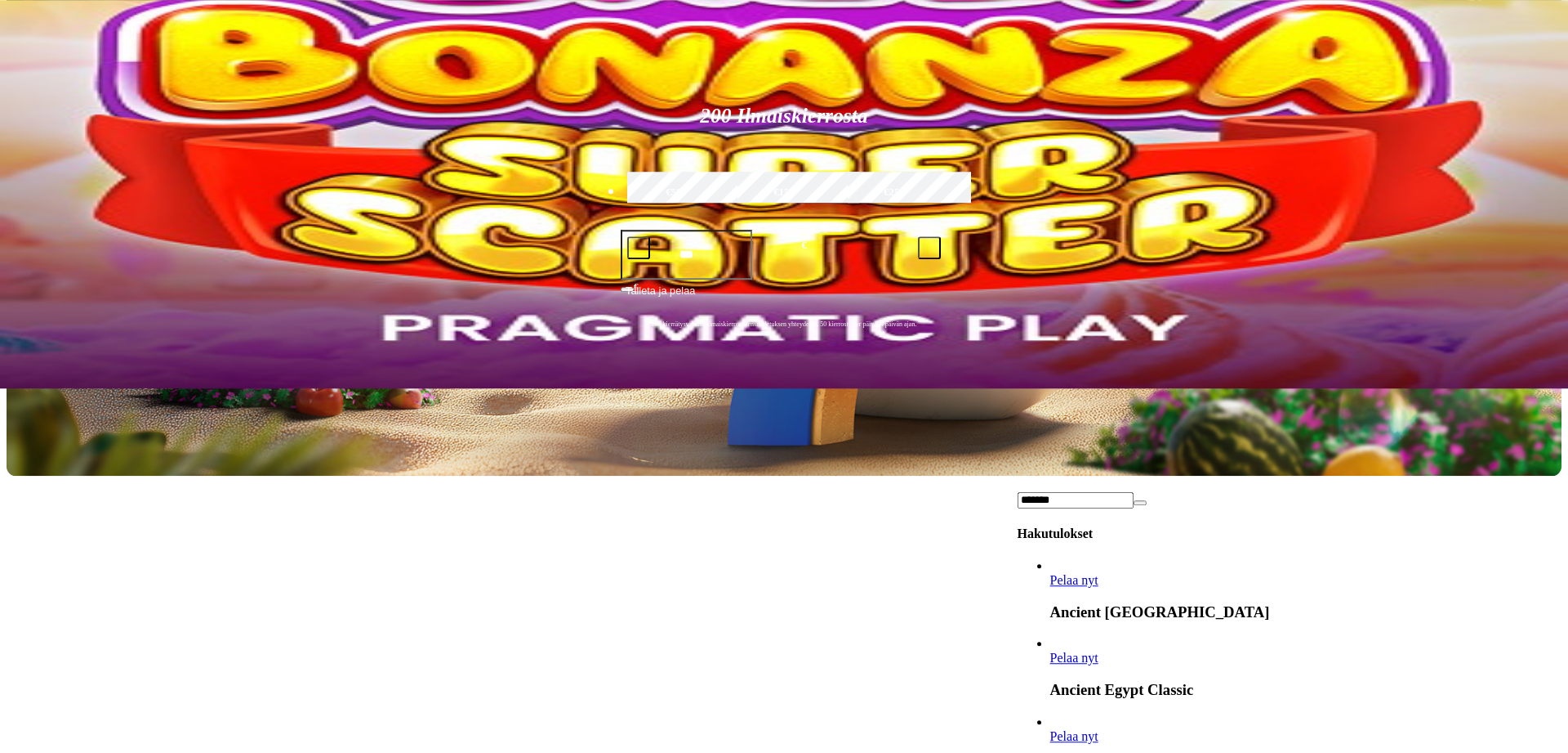
scroll to position [250, 0]
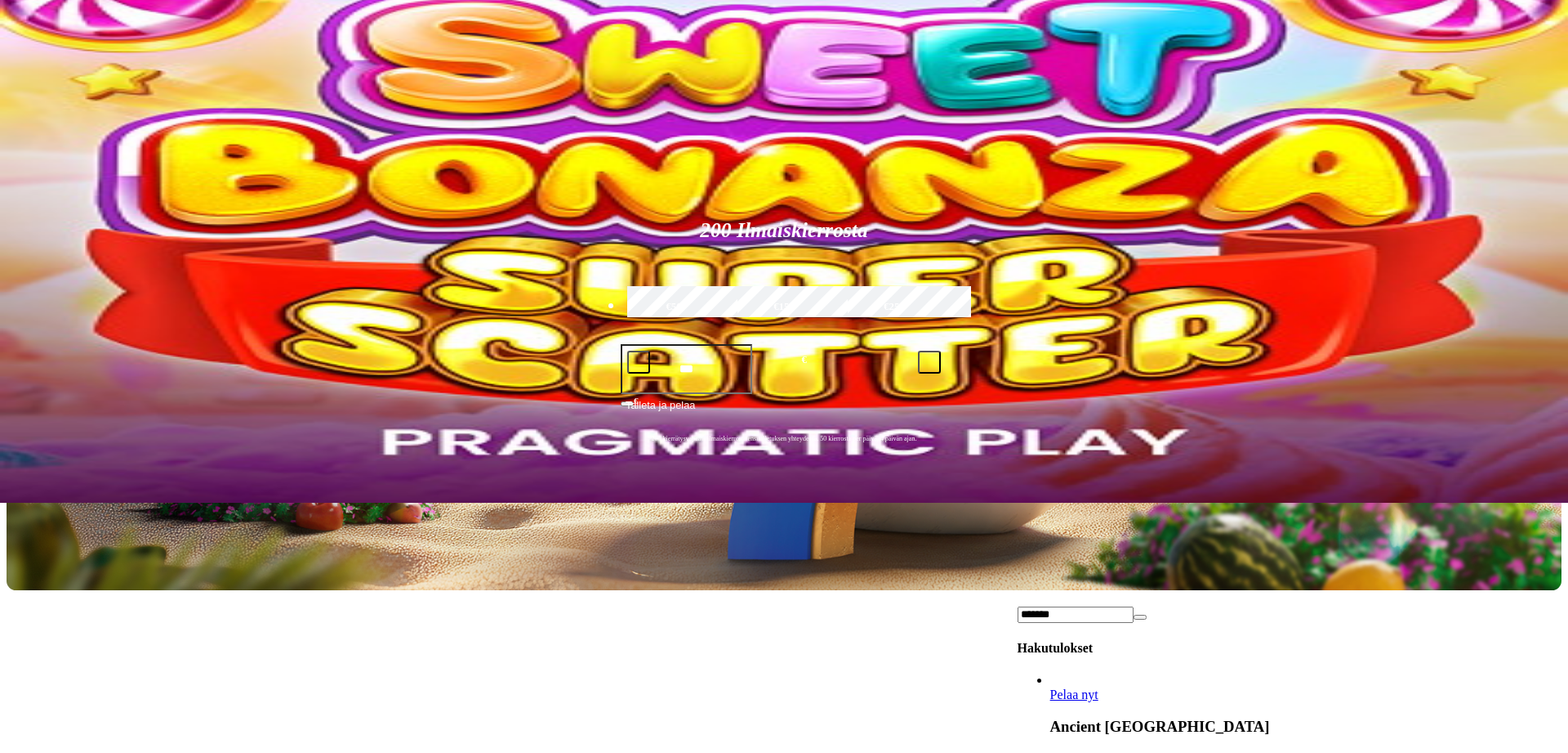
type input "*******"
click at [1140, 617] on span "close icon" at bounding box center [1140, 617] width 0 height 0
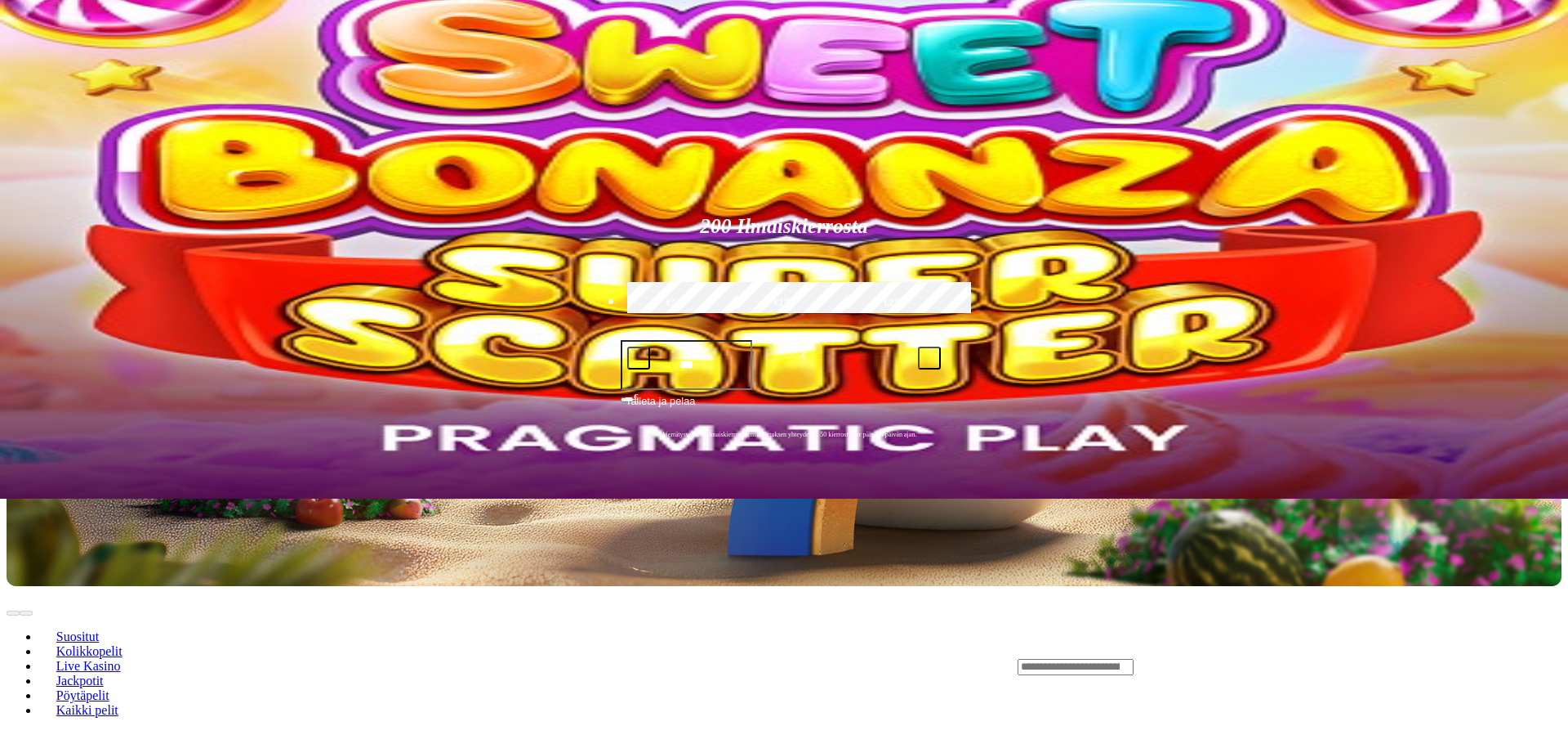
scroll to position [500, 0]
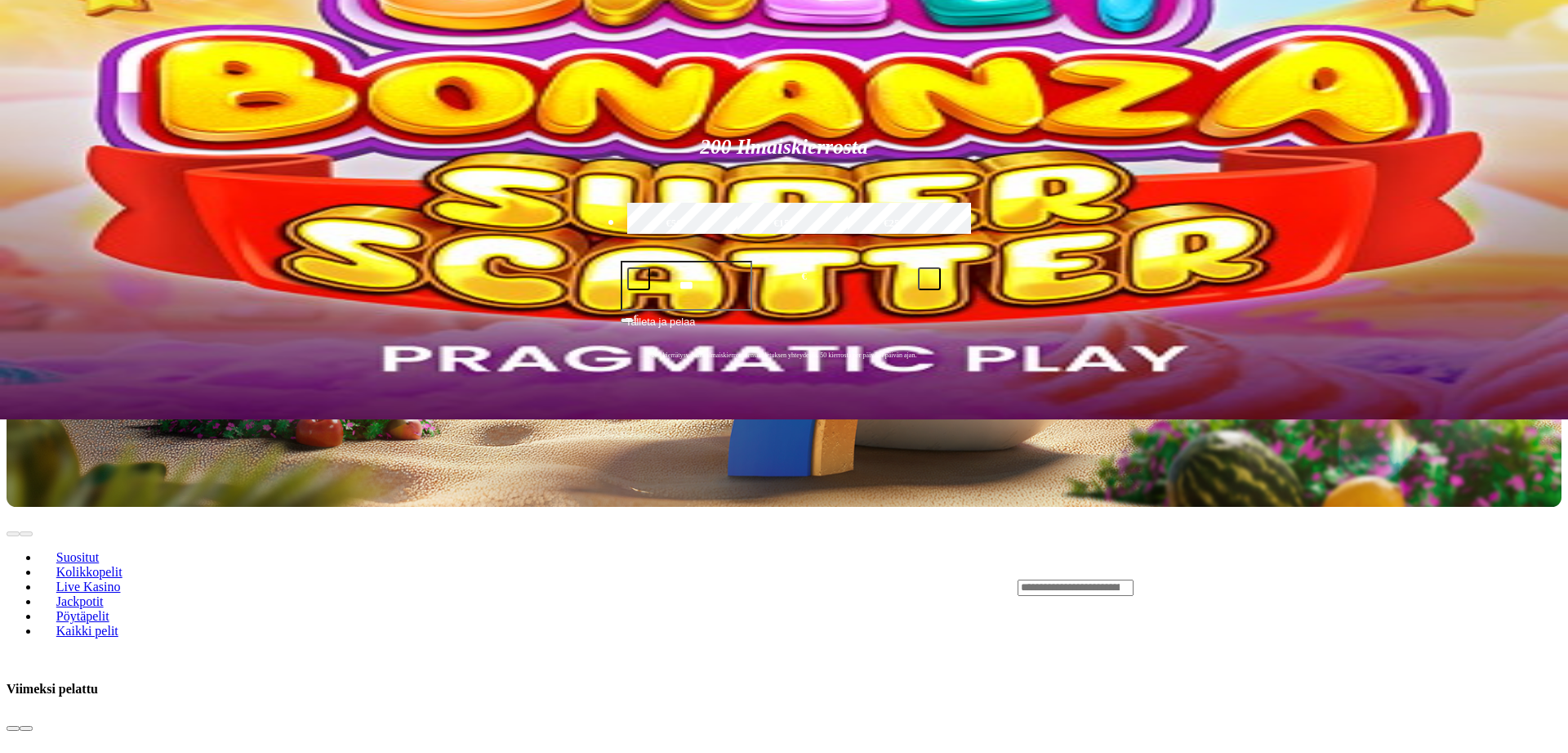
scroll to position [0, 0]
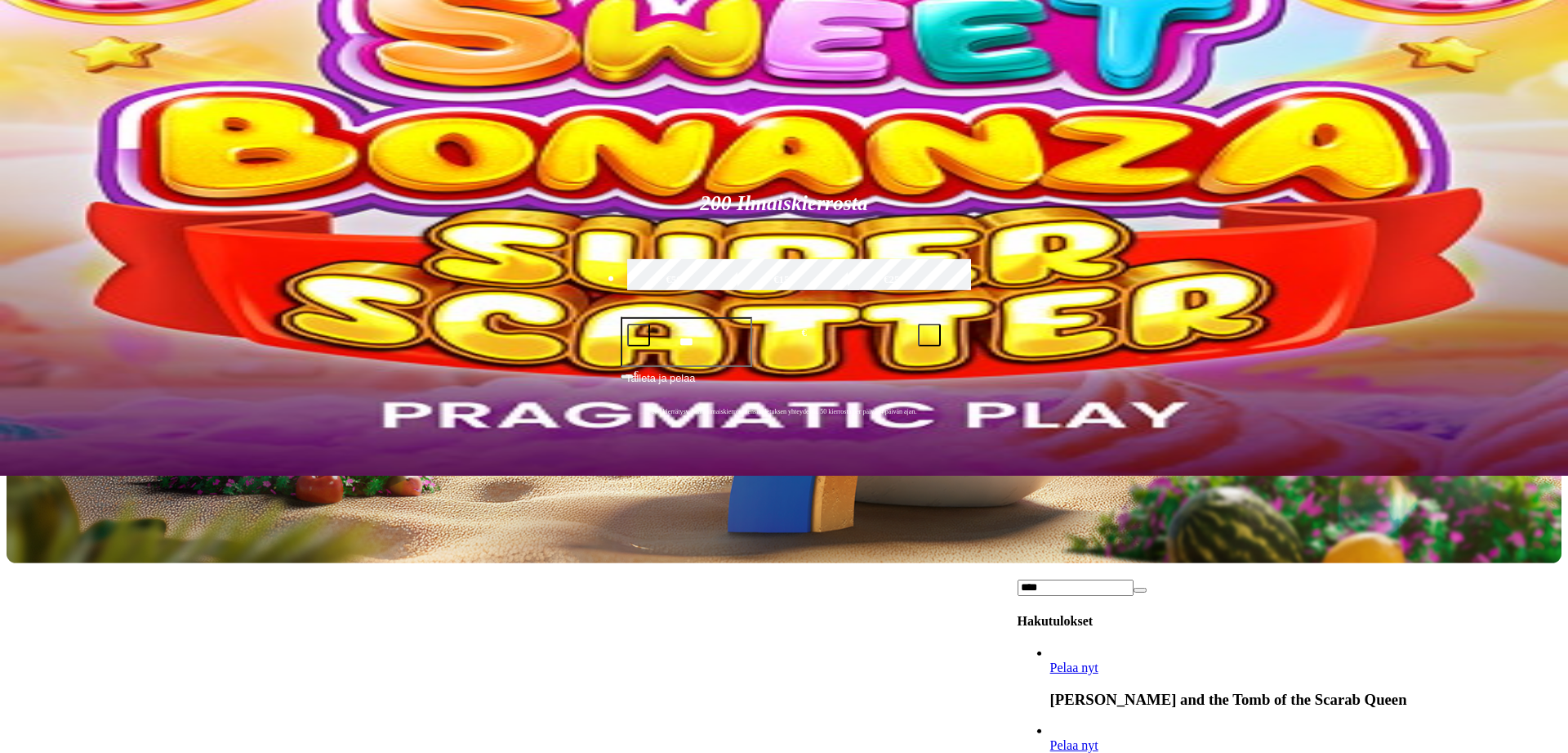
scroll to position [250, 0]
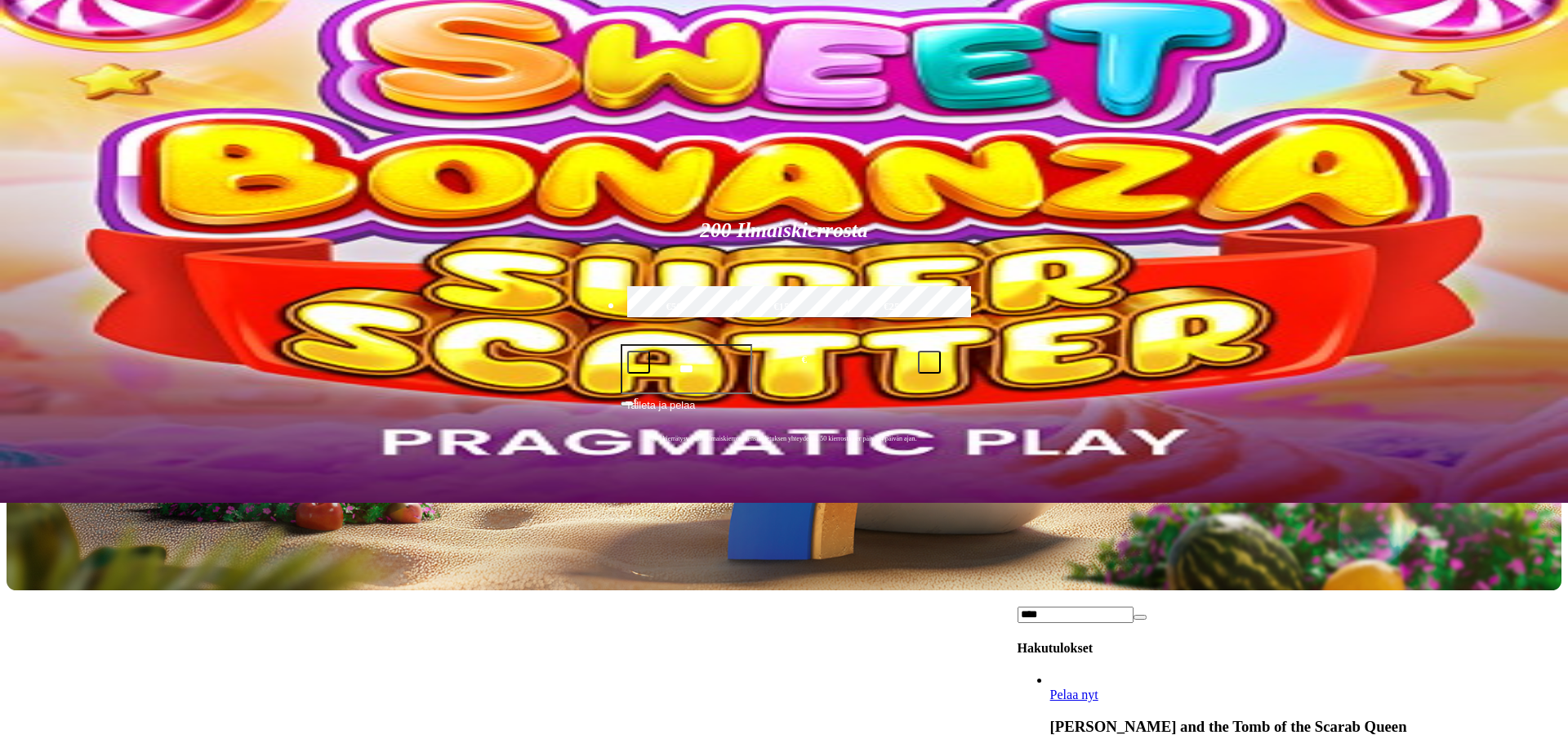
drag, startPoint x: 1142, startPoint y: 215, endPoint x: 1078, endPoint y: 223, distance: 64.5
click at [1078, 606] on input "****" at bounding box center [1076, 614] width 116 height 16
type input "*"
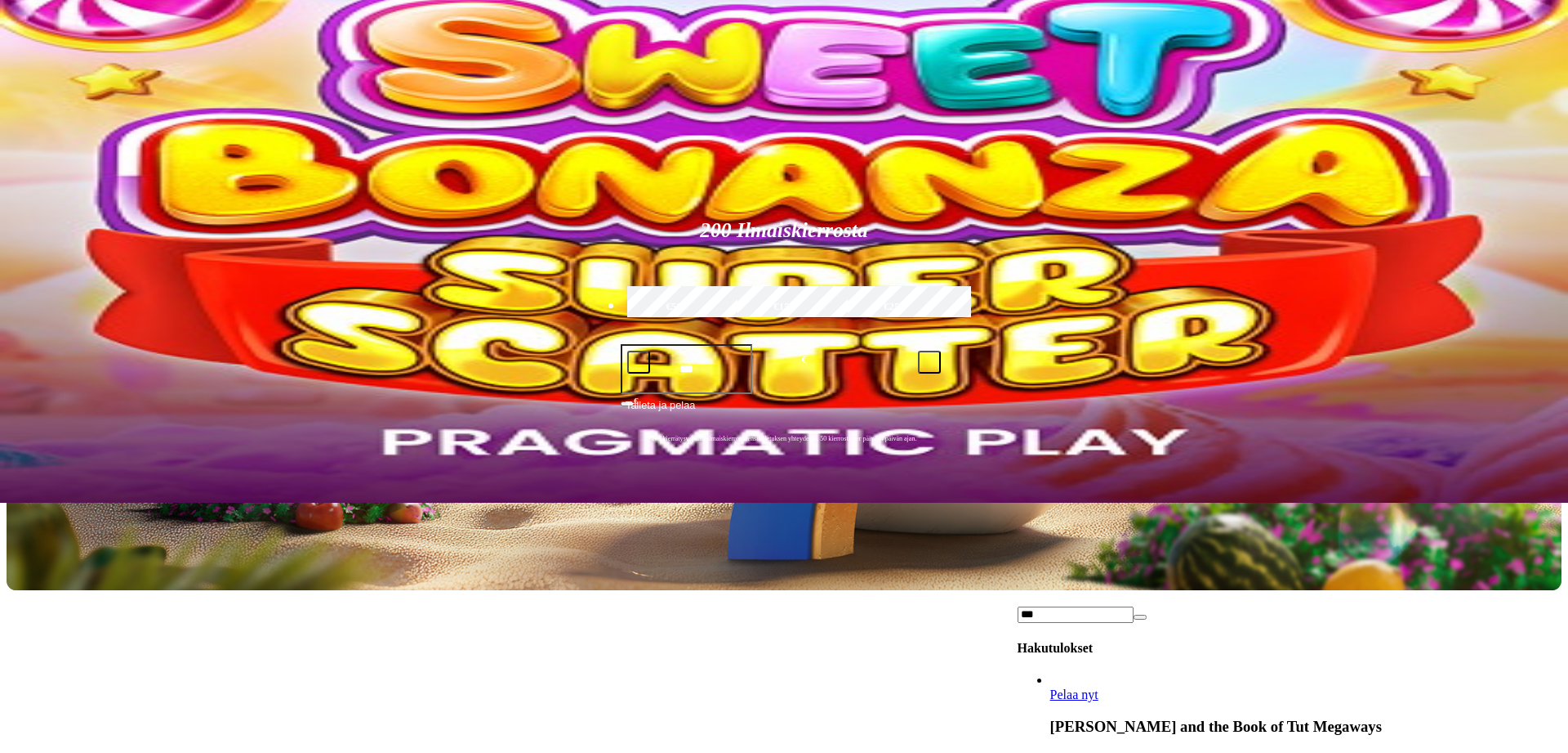
type input "***"
click at [1140, 617] on span "close icon" at bounding box center [1140, 617] width 0 height 0
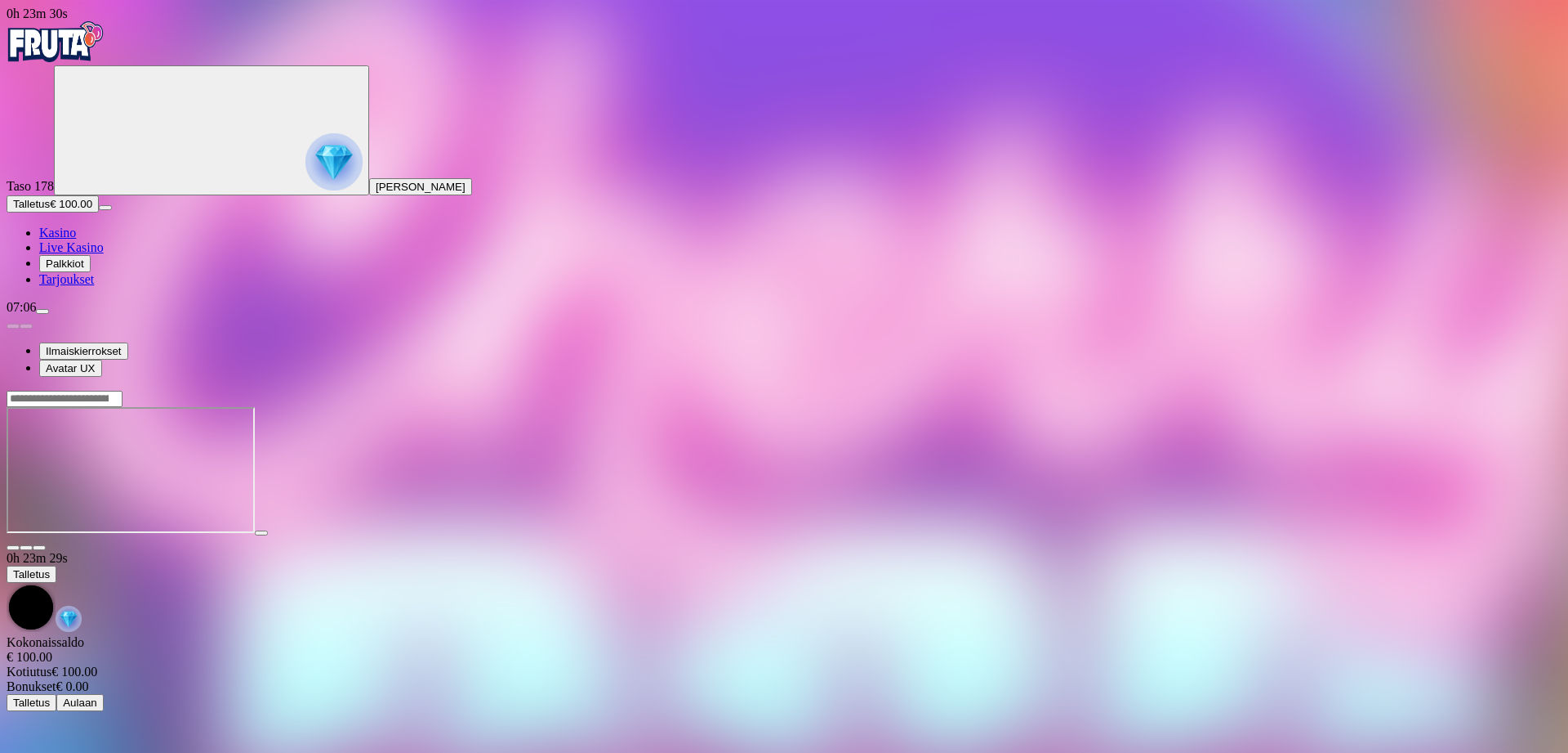
click at [13, 548] on span "close icon" at bounding box center [13, 548] width 0 height 0
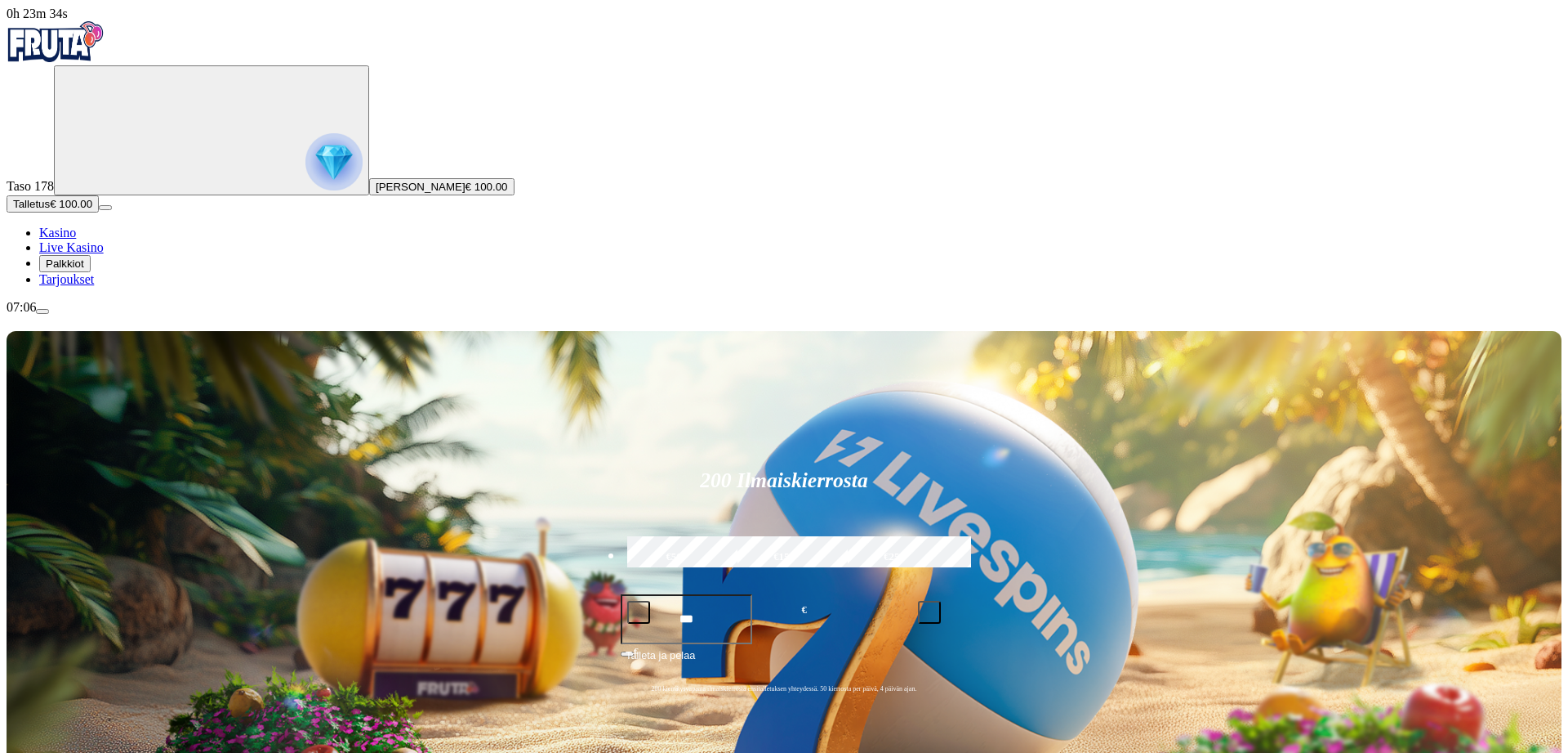
click at [42, 311] on span "menu icon" at bounding box center [42, 311] width 0 height 0
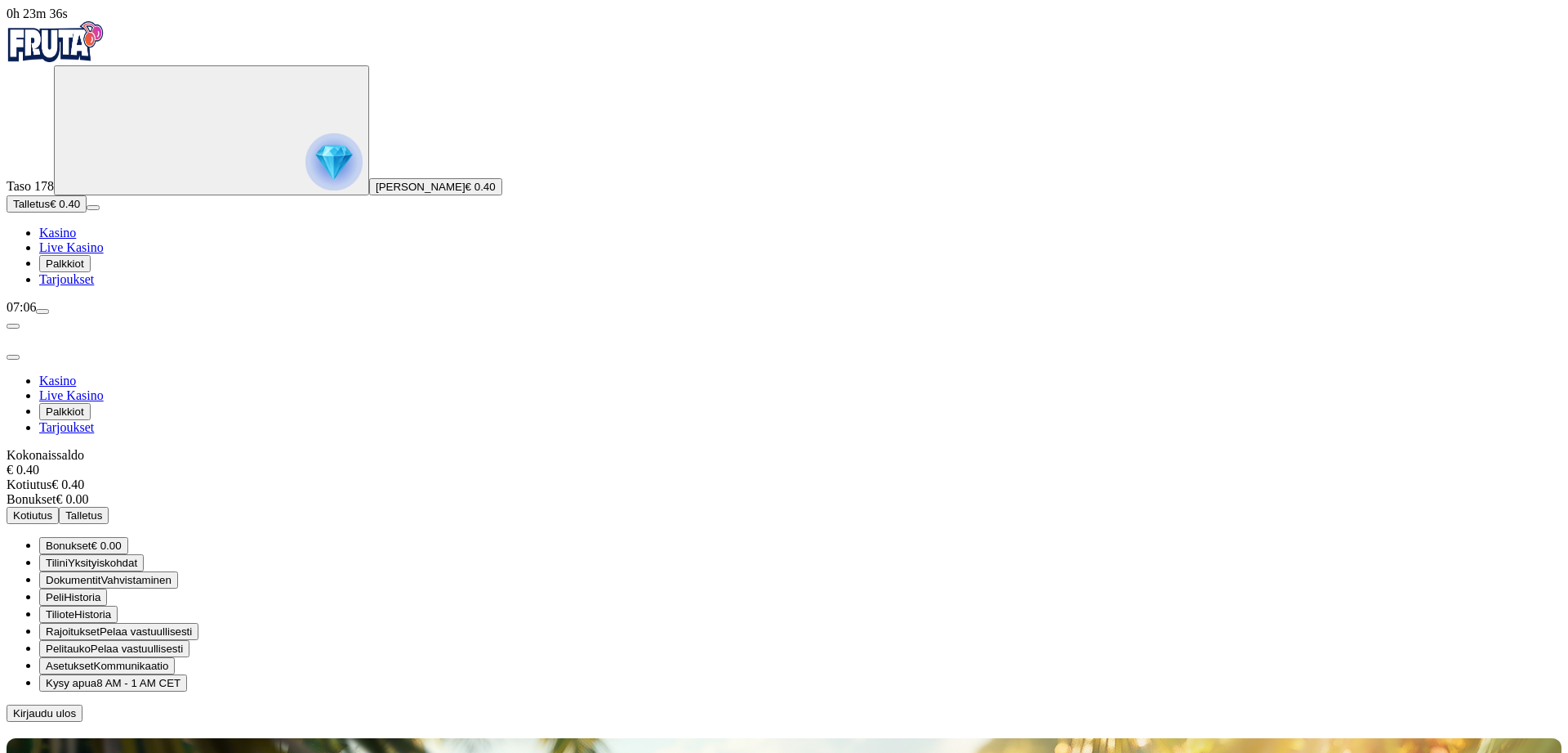
click at [76, 707] on span "Kirjaudu ulos" at bounding box center [44, 713] width 63 height 13
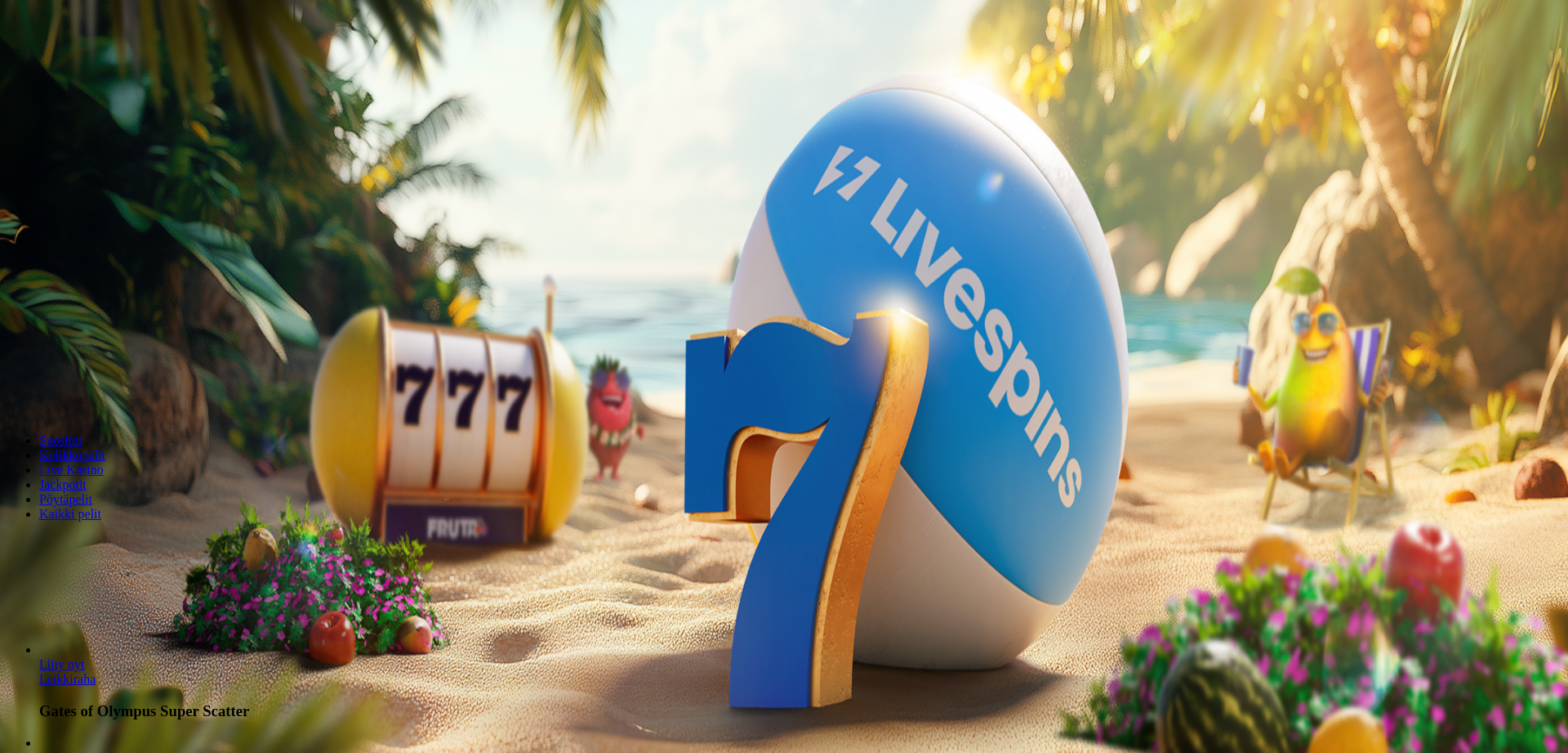
drag, startPoint x: 890, startPoint y: 217, endPoint x: 861, endPoint y: 222, distance: 29.4
click at [122, 342] on input "***" at bounding box center [65, 350] width 116 height 16
